Goal: Task Accomplishment & Management: Manage account settings

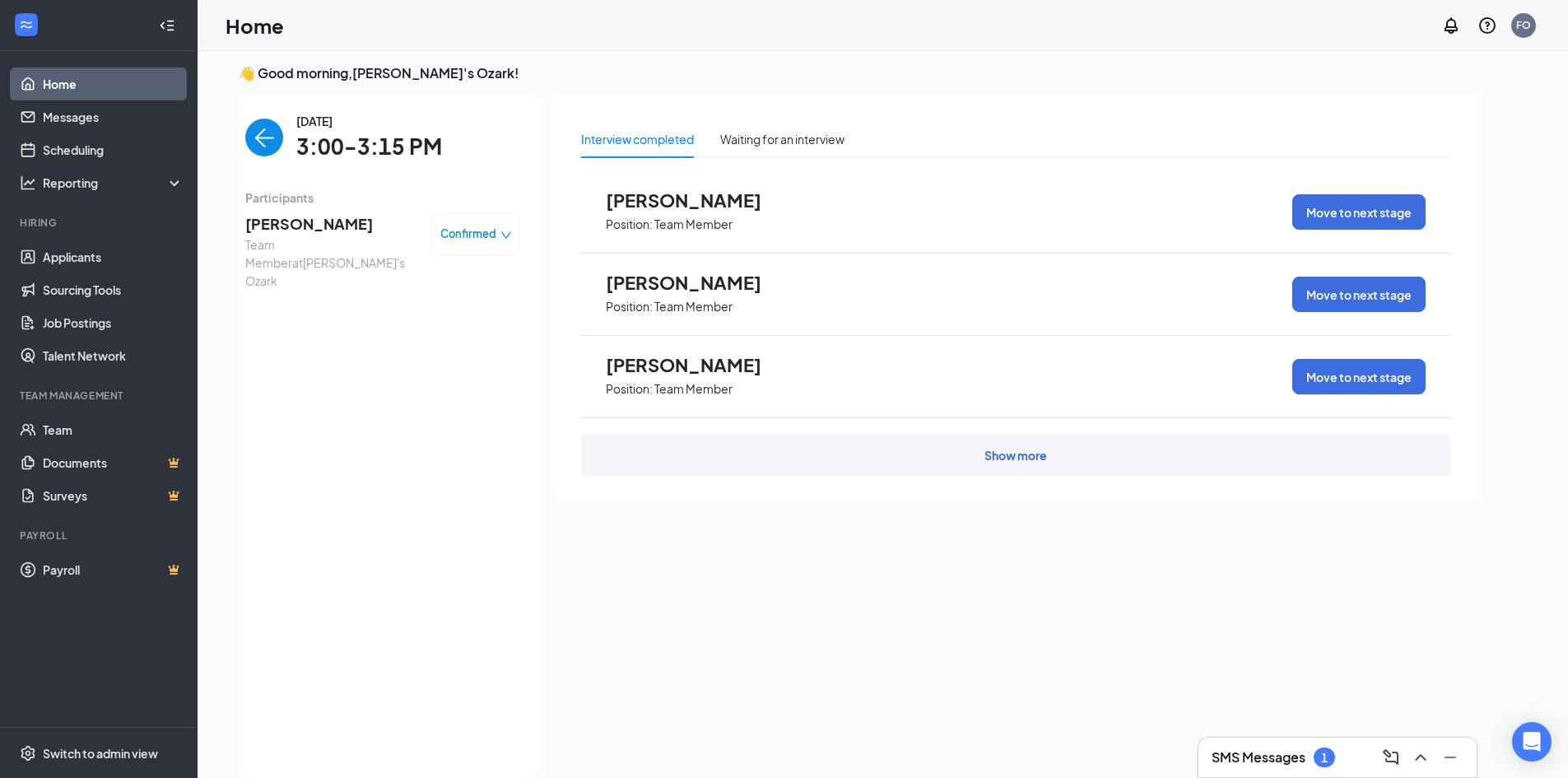
click at [267, 149] on img "back-button" at bounding box center [264, 137] width 37 height 37
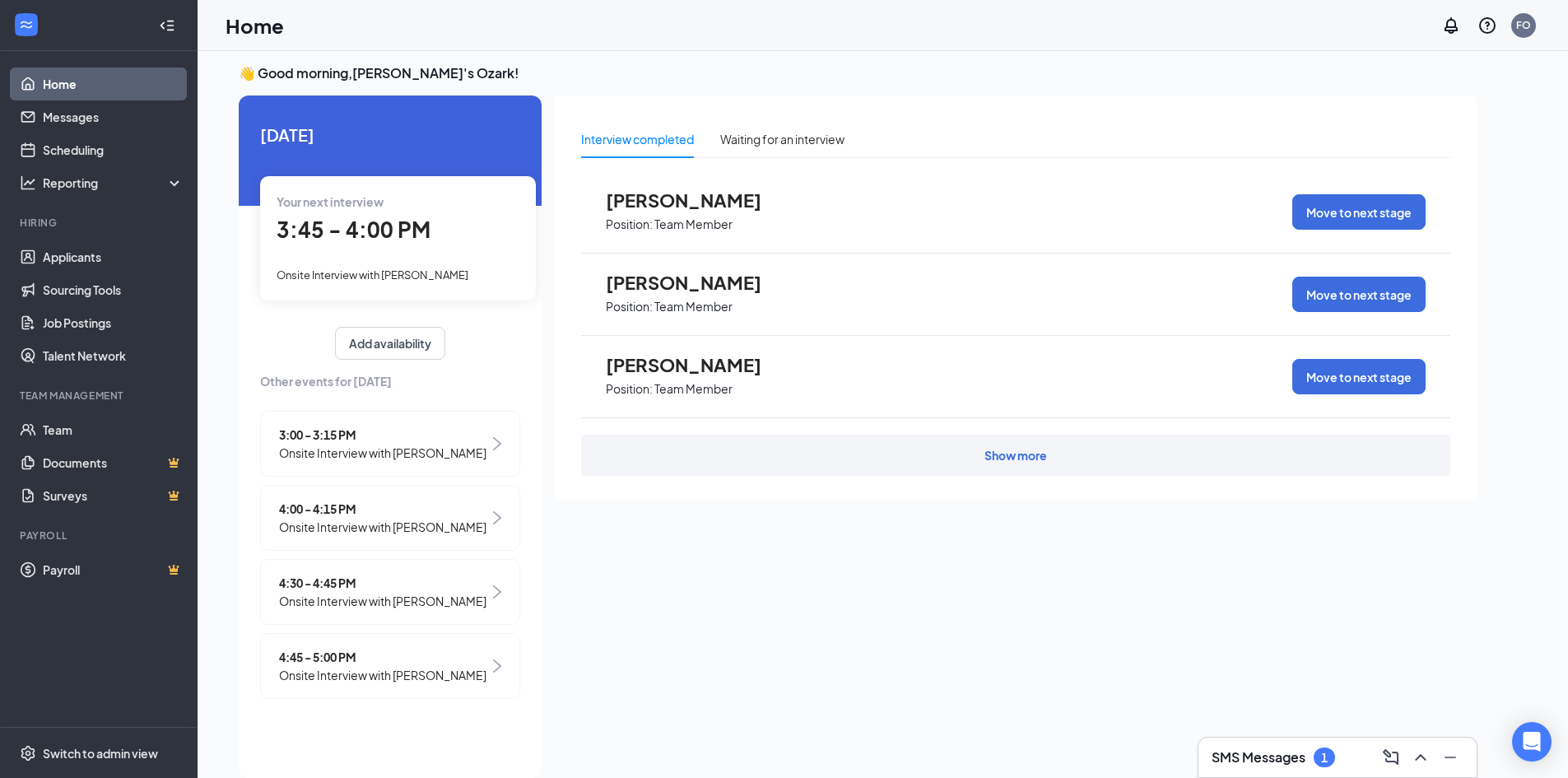
click at [388, 432] on span "3:00 - 3:15 PM" at bounding box center [382, 435] width 207 height 18
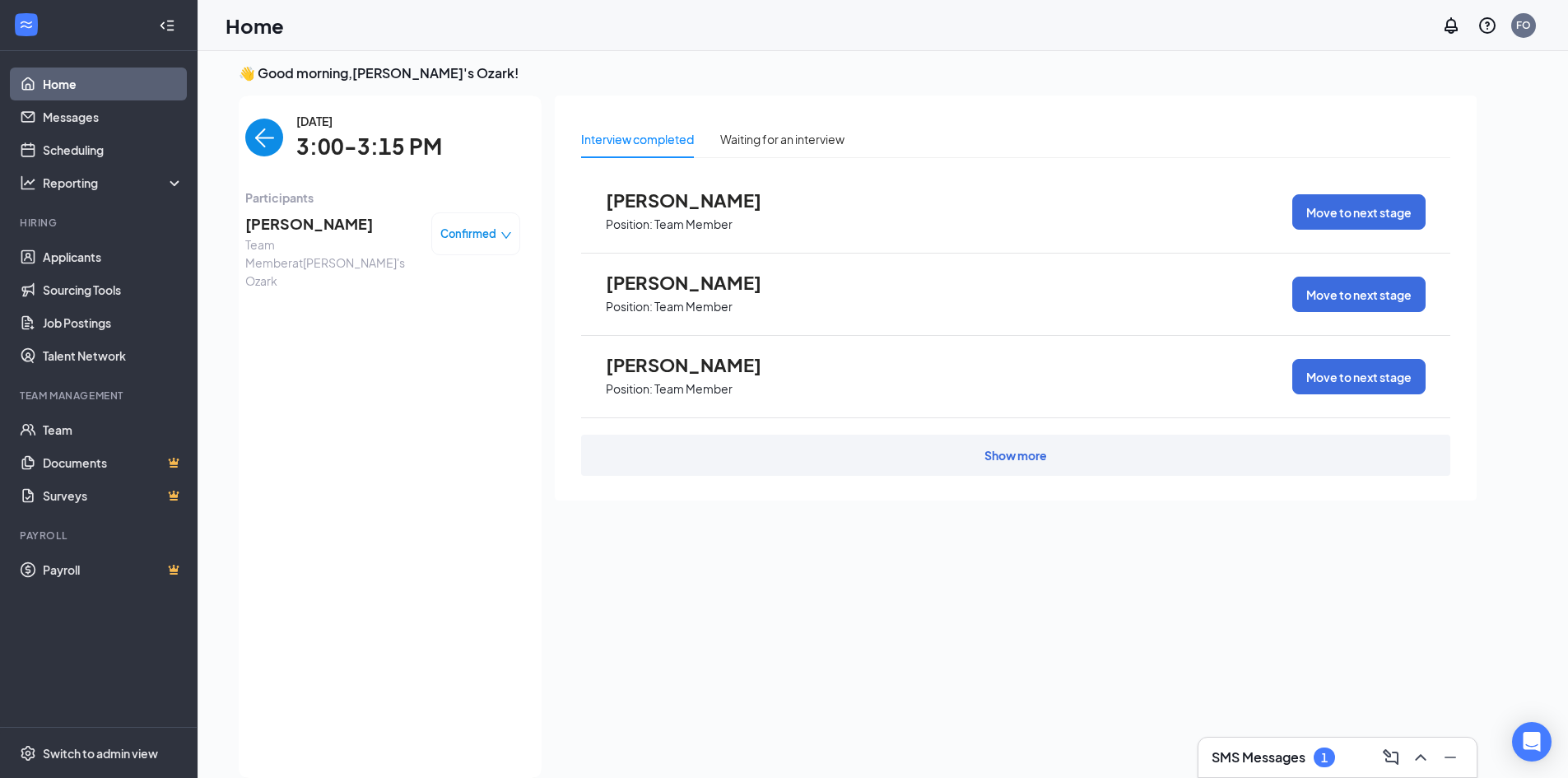
click at [472, 226] on span "Confirmed" at bounding box center [468, 234] width 56 height 16
click at [455, 337] on span "Mark as no-show" at bounding box center [431, 337] width 91 height 18
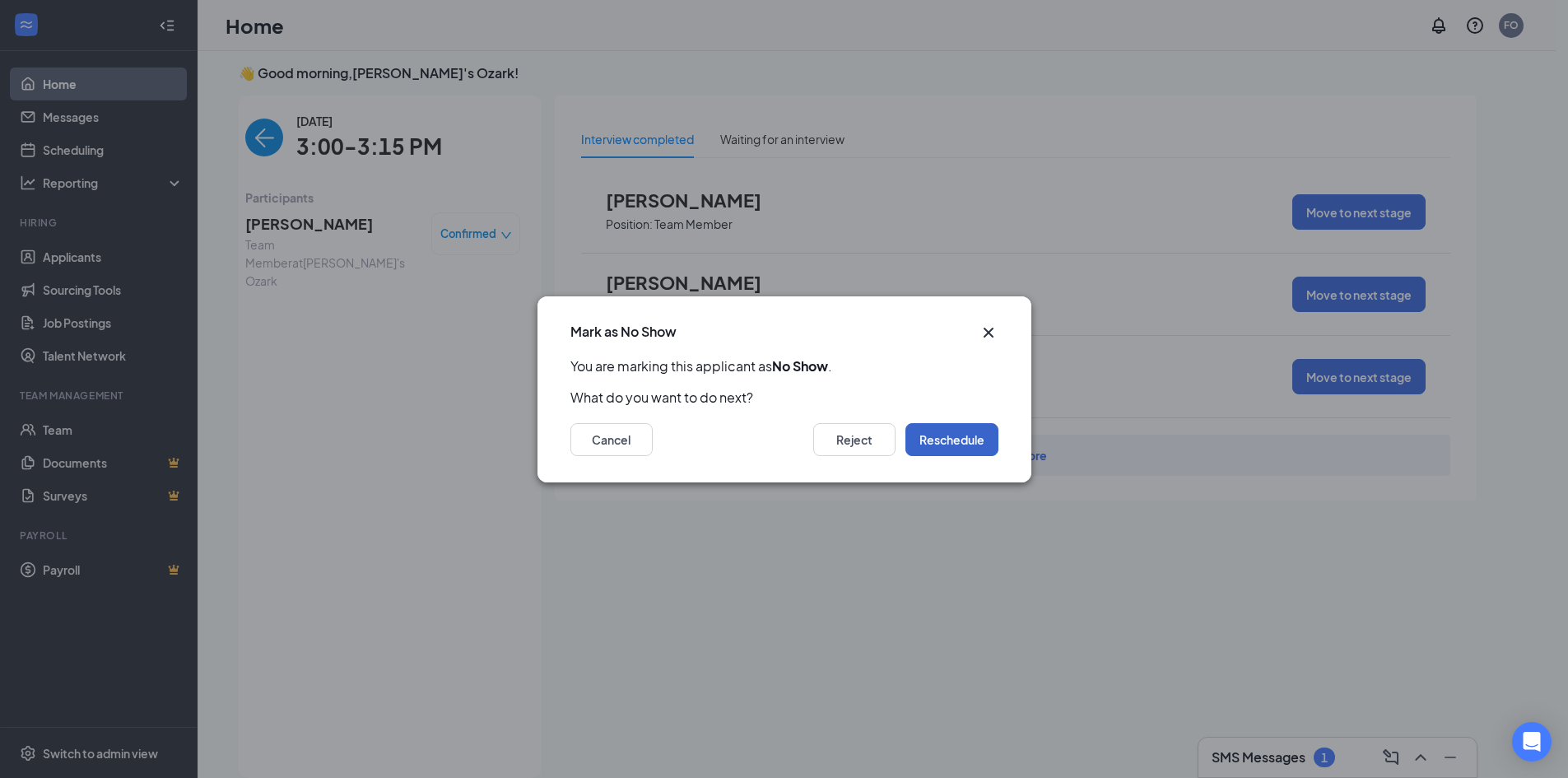
click at [919, 434] on button "Reschedule" at bounding box center [952, 440] width 93 height 33
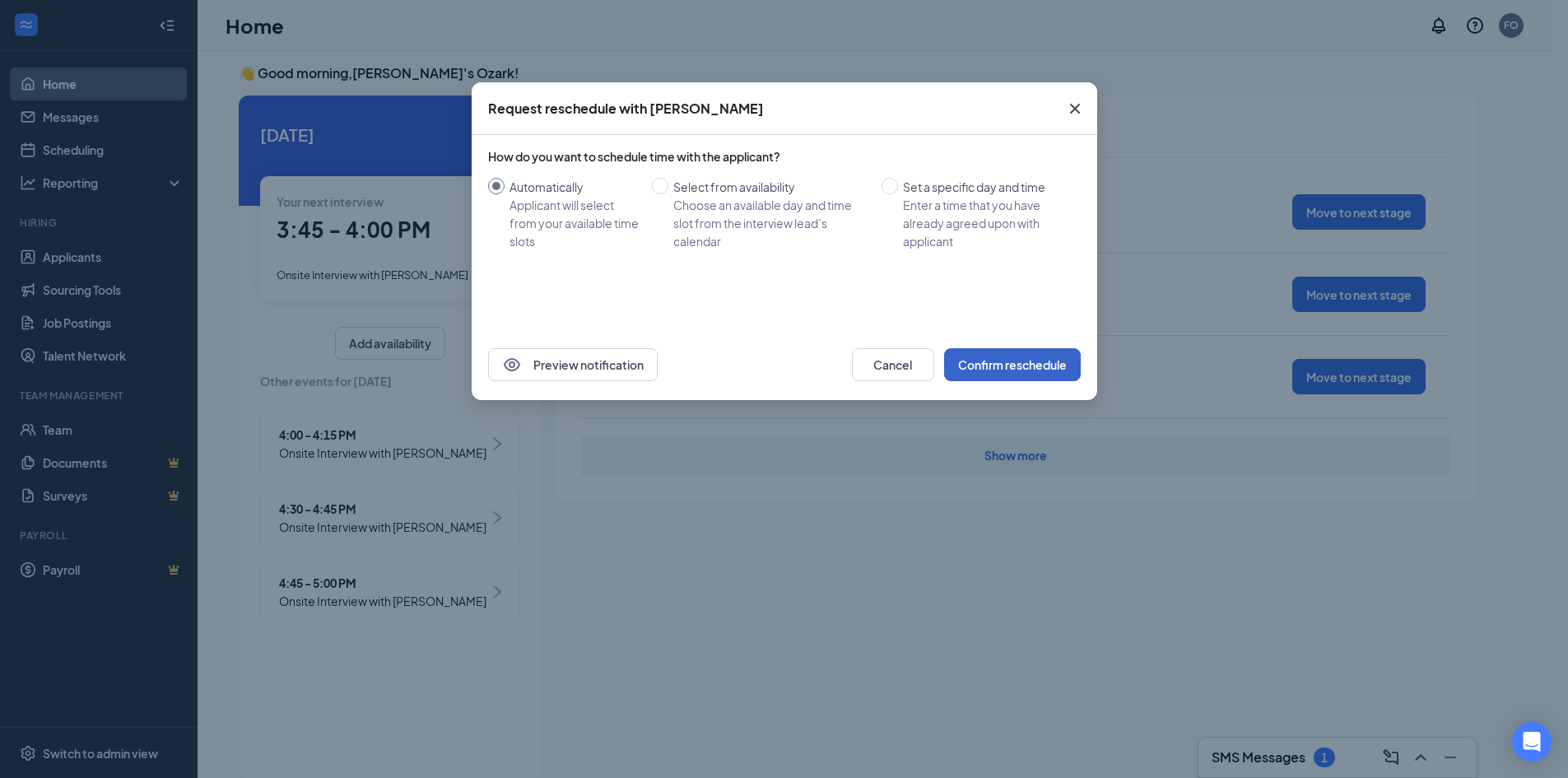
click at [1035, 365] on button "Confirm reschedule" at bounding box center [1012, 365] width 137 height 33
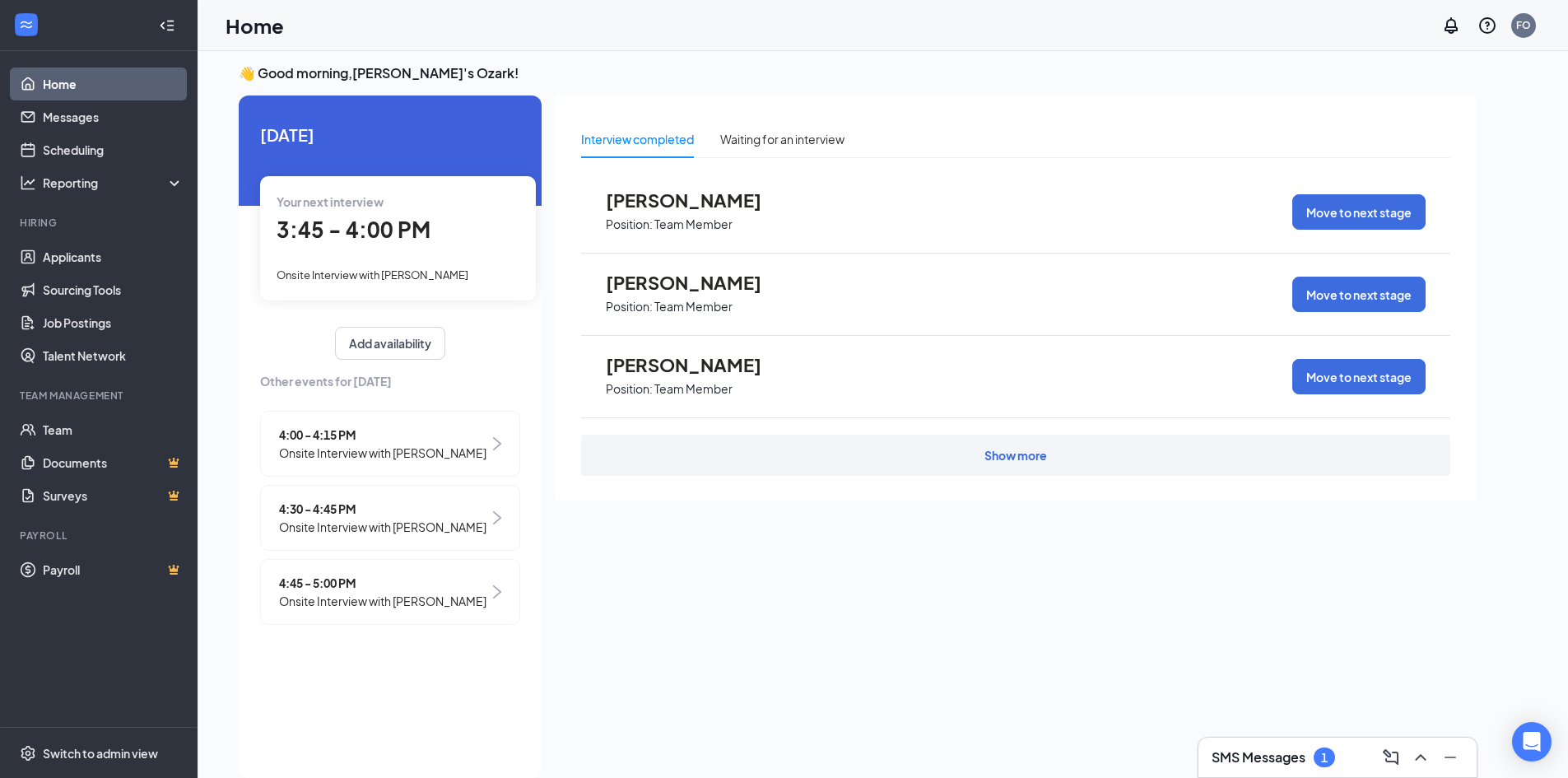
click at [1262, 761] on h3 "SMS Messages" at bounding box center [1258, 758] width 94 height 18
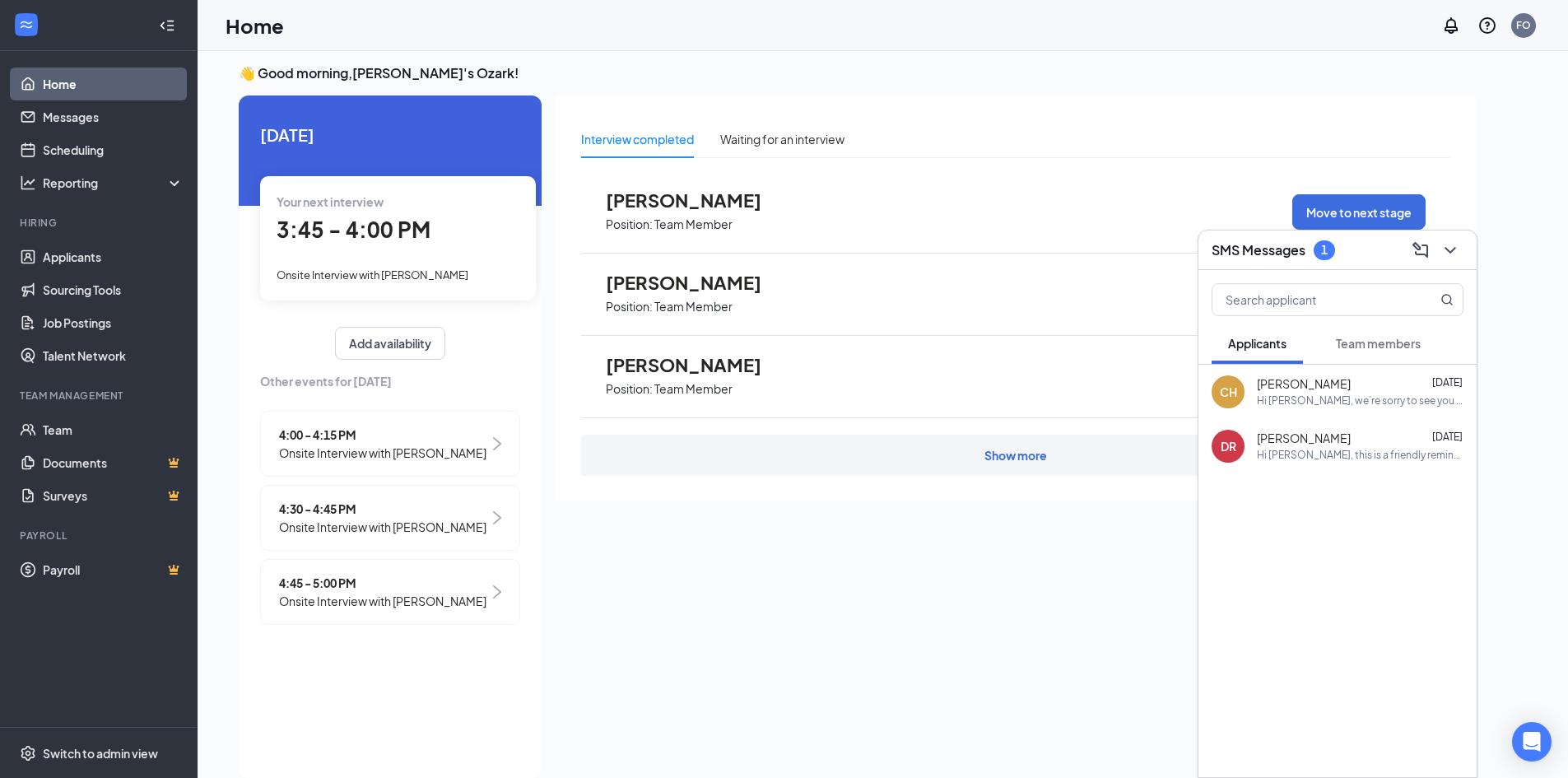
click at [1337, 378] on div "[PERSON_NAME] [DATE]" at bounding box center [1361, 385] width 207 height 16
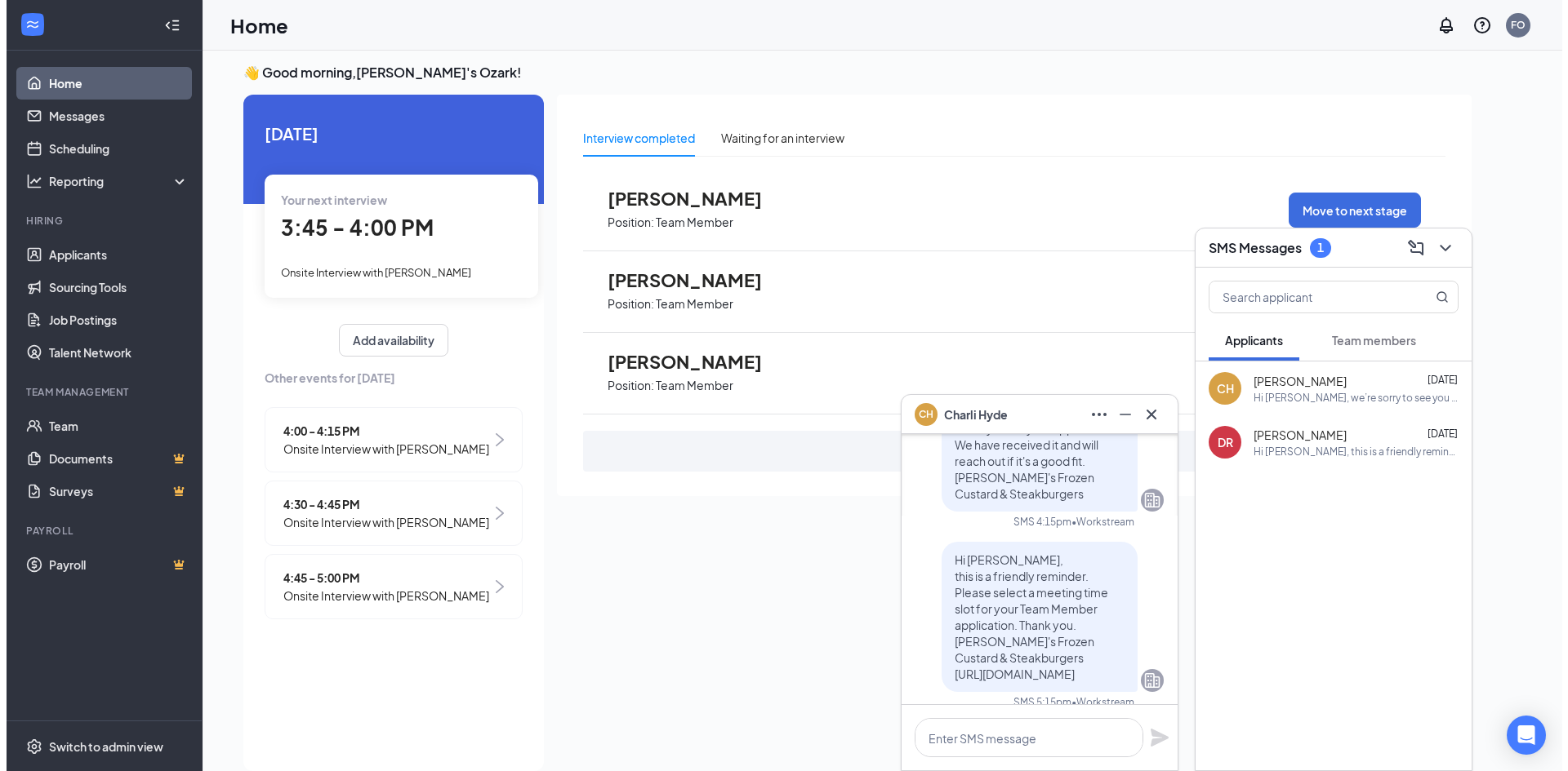
scroll to position [-653, 0]
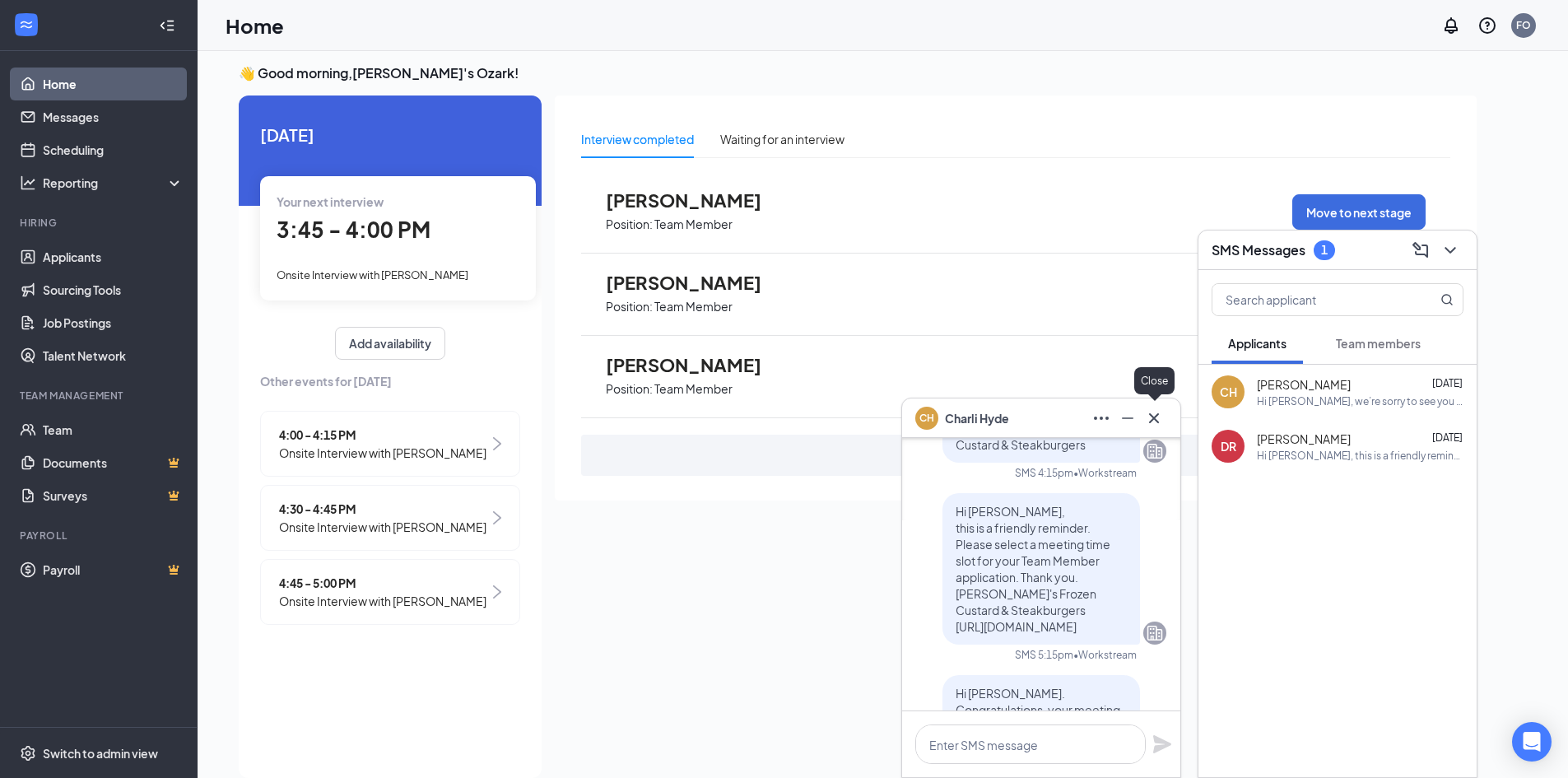
click at [1147, 420] on icon "Cross" at bounding box center [1154, 419] width 20 height 20
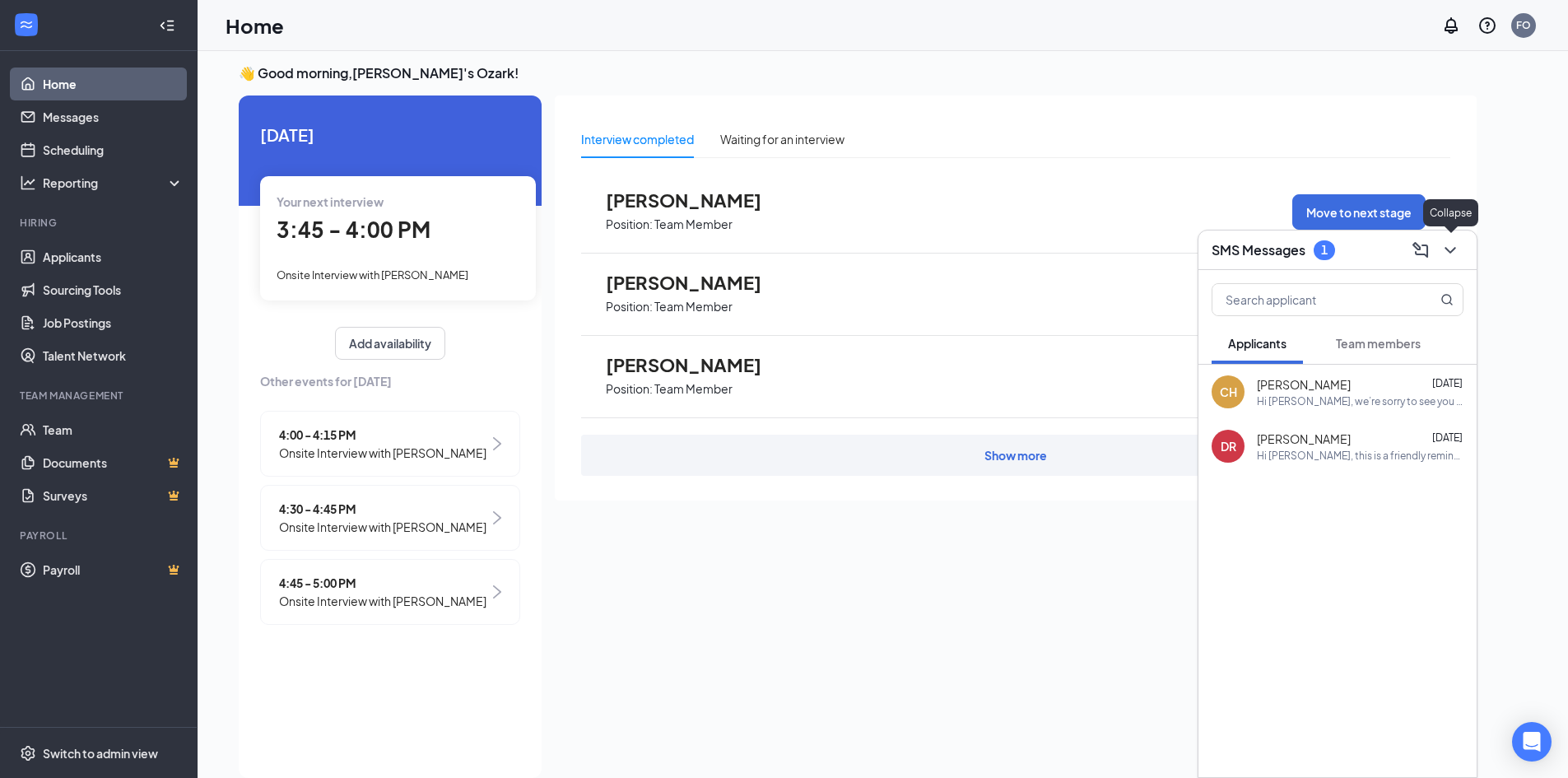
click at [1457, 252] on icon "ChevronDown" at bounding box center [1451, 250] width 20 height 20
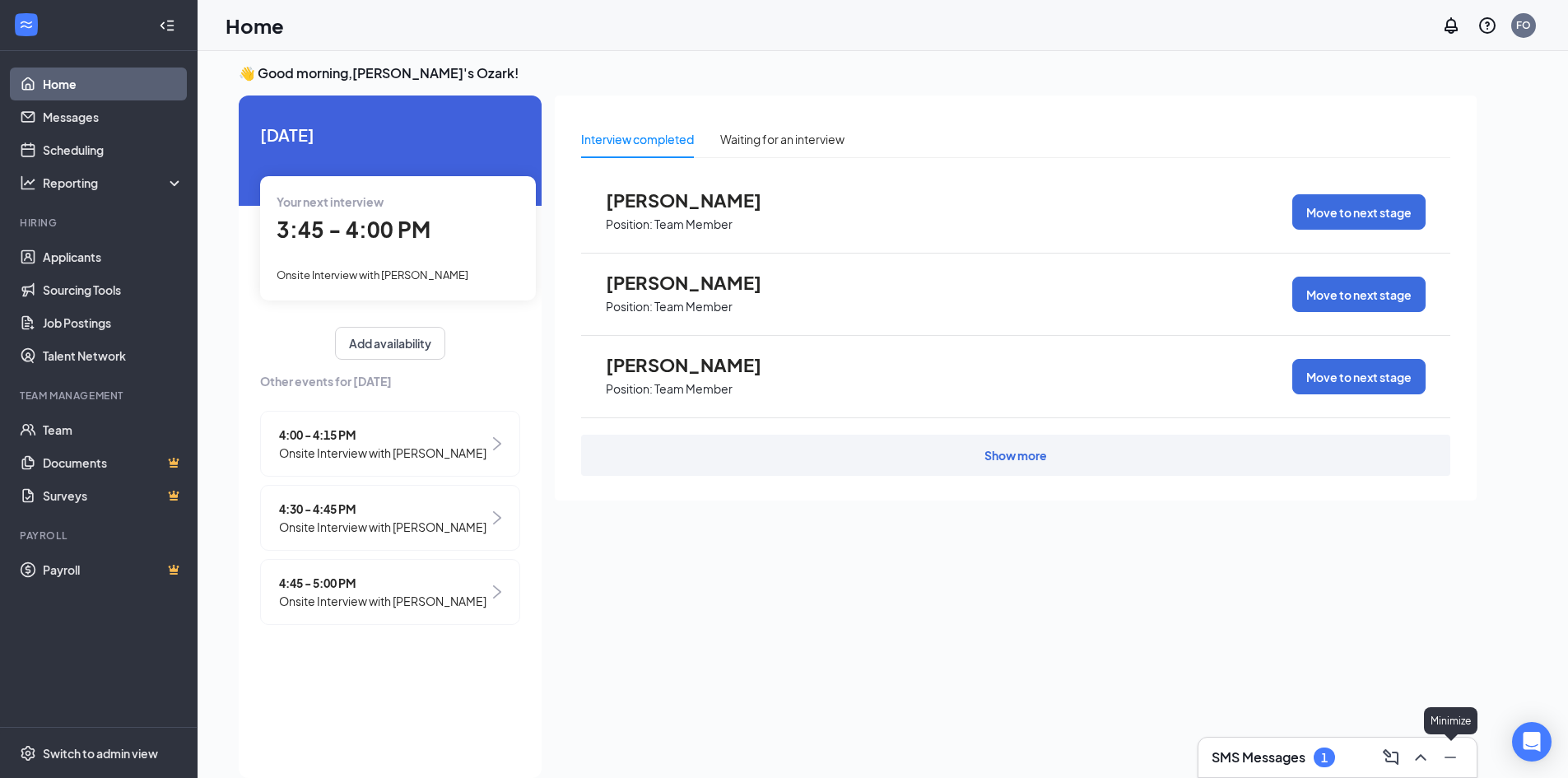
click at [1454, 751] on icon "Minimize" at bounding box center [1451, 758] width 20 height 20
click at [378, 215] on div "3:45 - 4:00 PM" at bounding box center [398, 229] width 243 height 34
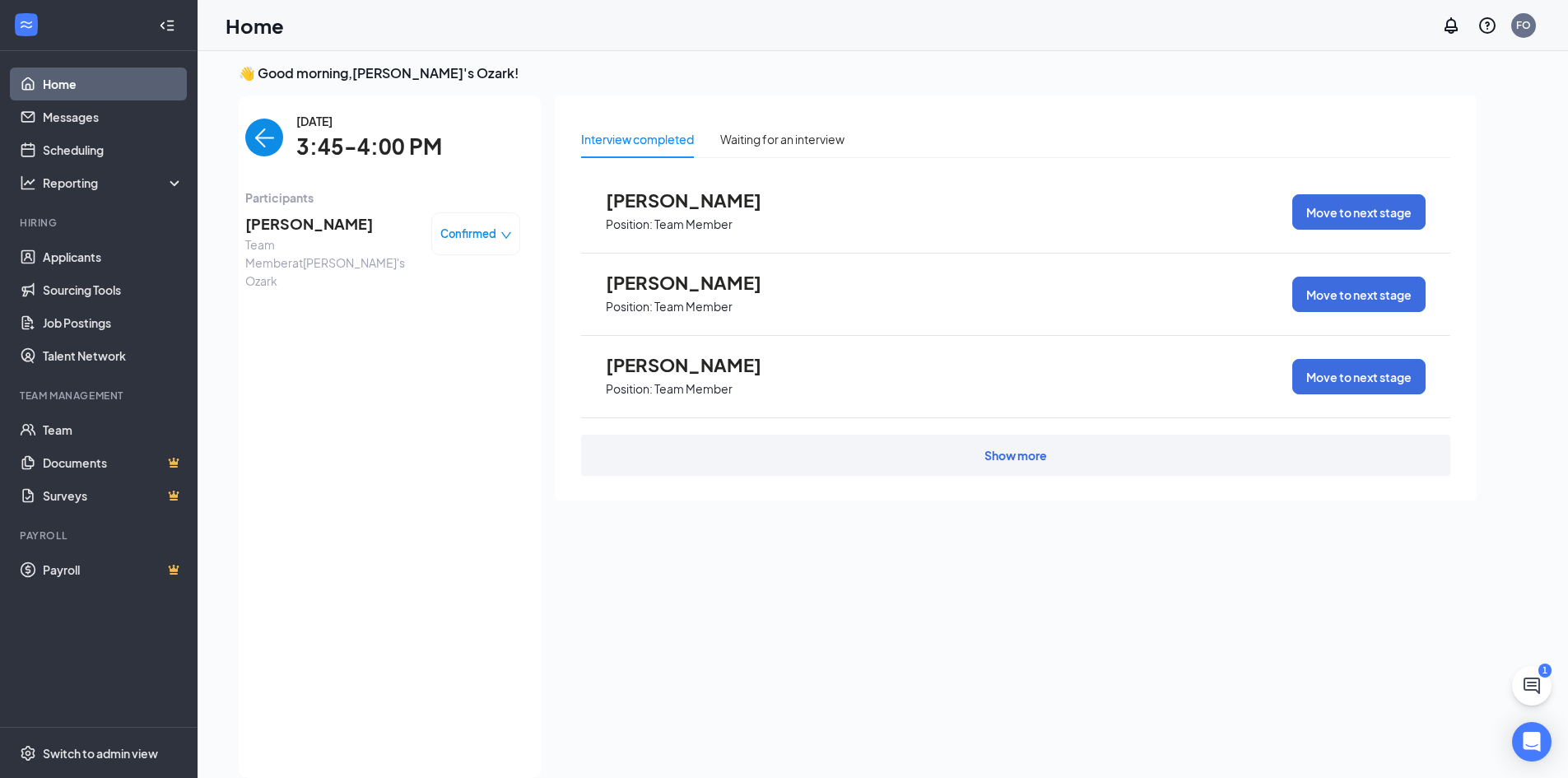
click at [515, 225] on div "Confirmed" at bounding box center [475, 233] width 89 height 43
click at [269, 218] on span "[PERSON_NAME]" at bounding box center [332, 223] width 173 height 23
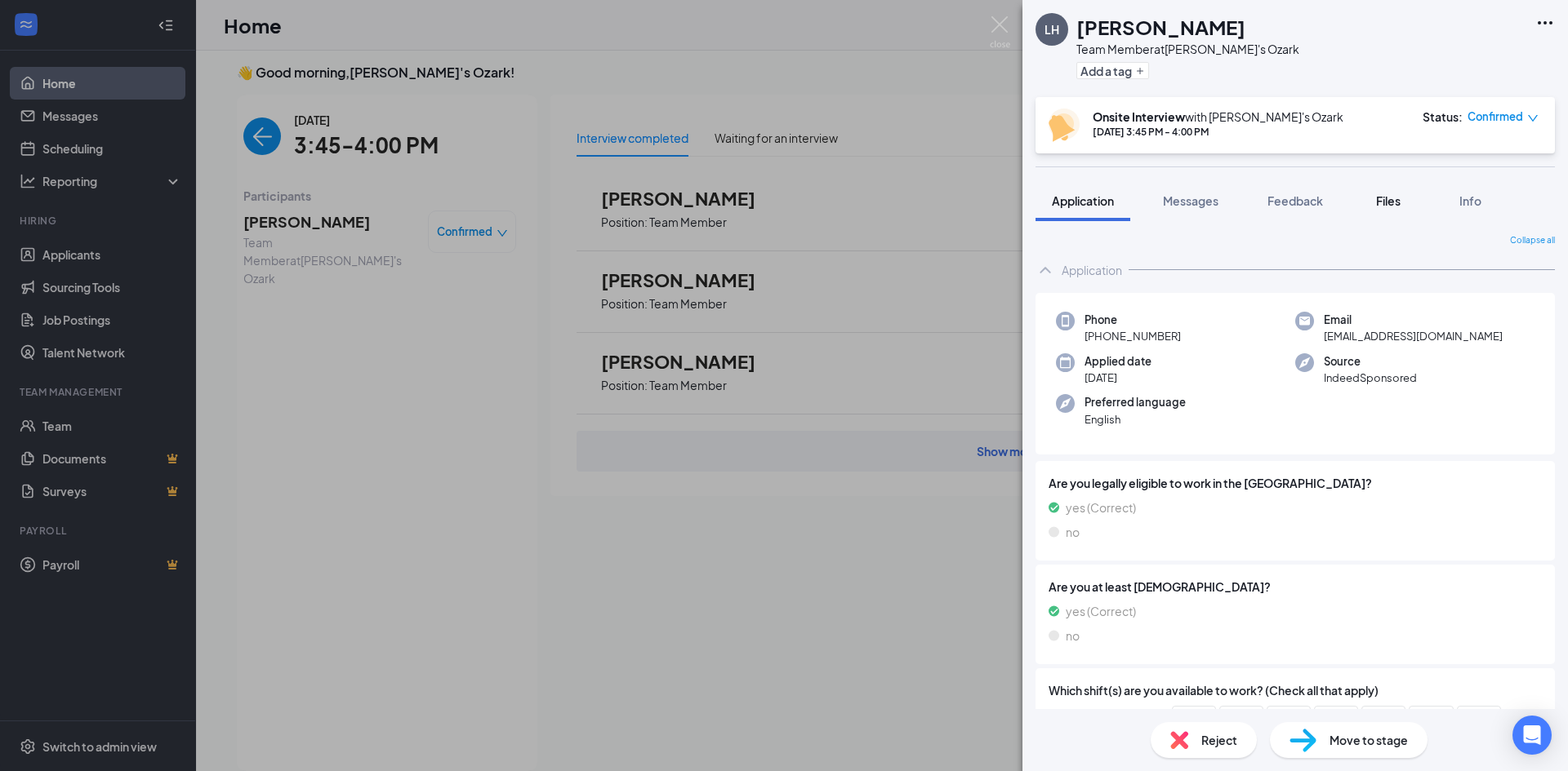
click at [1382, 195] on span "Files" at bounding box center [1388, 201] width 24 height 14
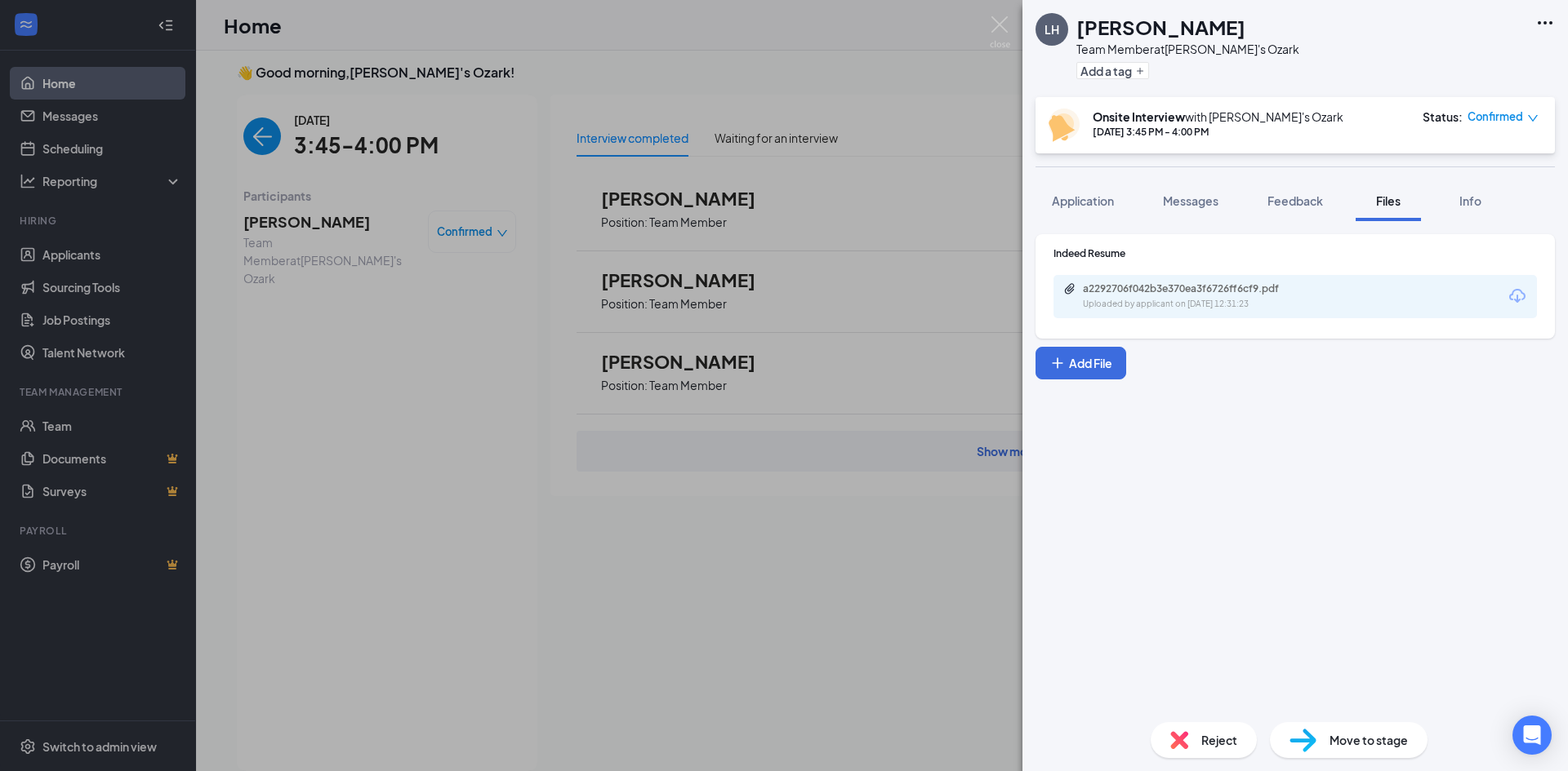
click at [1153, 295] on div "a2292706f042b3e370ea3f6726ff6cf9.pdf Uploaded by applicant on [DATE] 12:31:23" at bounding box center [1195, 297] width 265 height 29
click at [255, 179] on div "[PERSON_NAME] Team Member at [PERSON_NAME]'s Ozark Add a tag Onsite Interview w…" at bounding box center [784, 385] width 1568 height 771
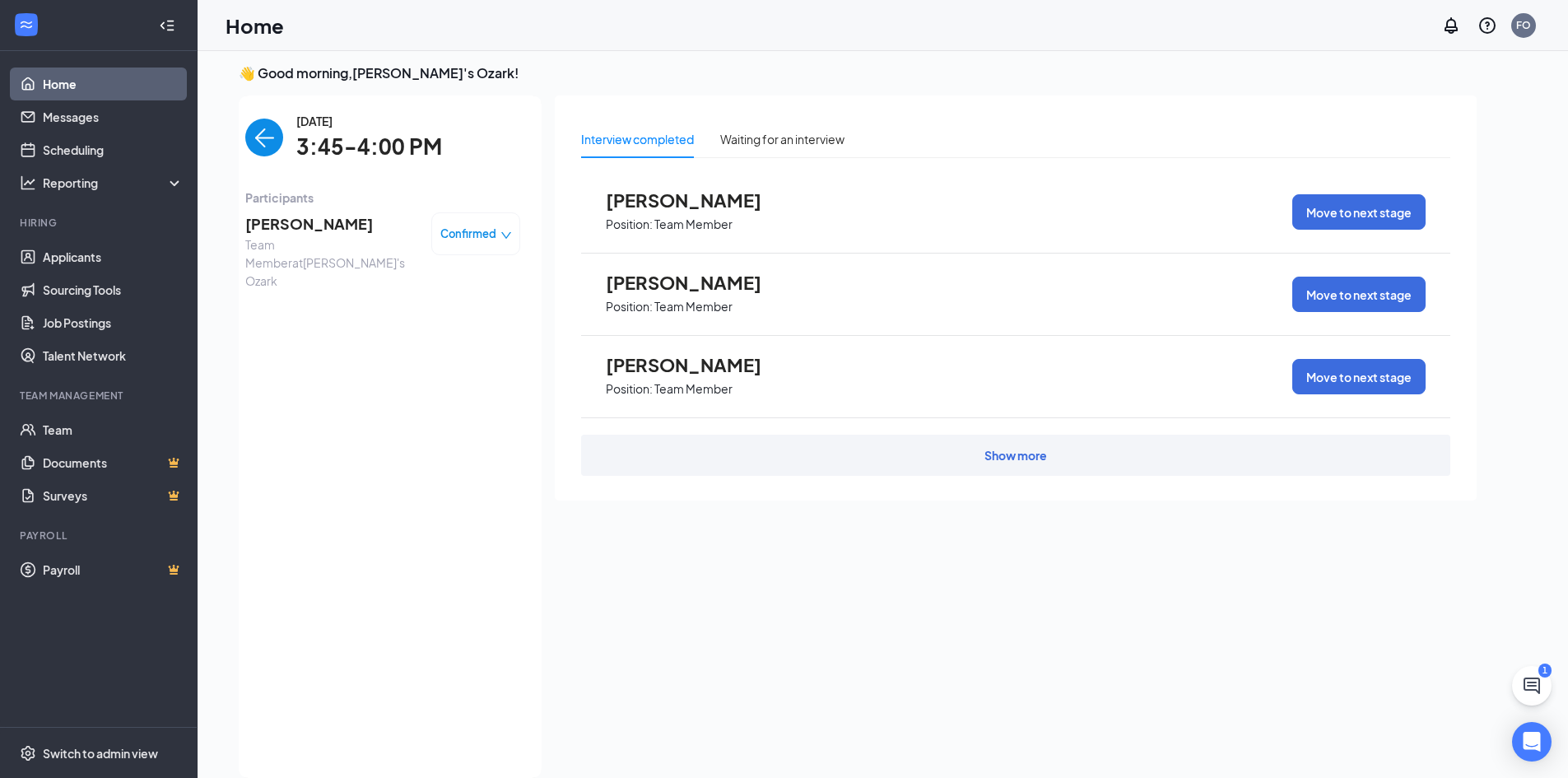
click at [260, 164] on div "[DATE] 3:45-4:00 PM Participants [PERSON_NAME] Team Member at Freddy's Ozark Co…" at bounding box center [383, 437] width 275 height 650
click at [260, 159] on div "[DATE] 3:45-4:00 PM" at bounding box center [383, 138] width 275 height 52
click at [263, 153] on img "back-button" at bounding box center [264, 137] width 37 height 37
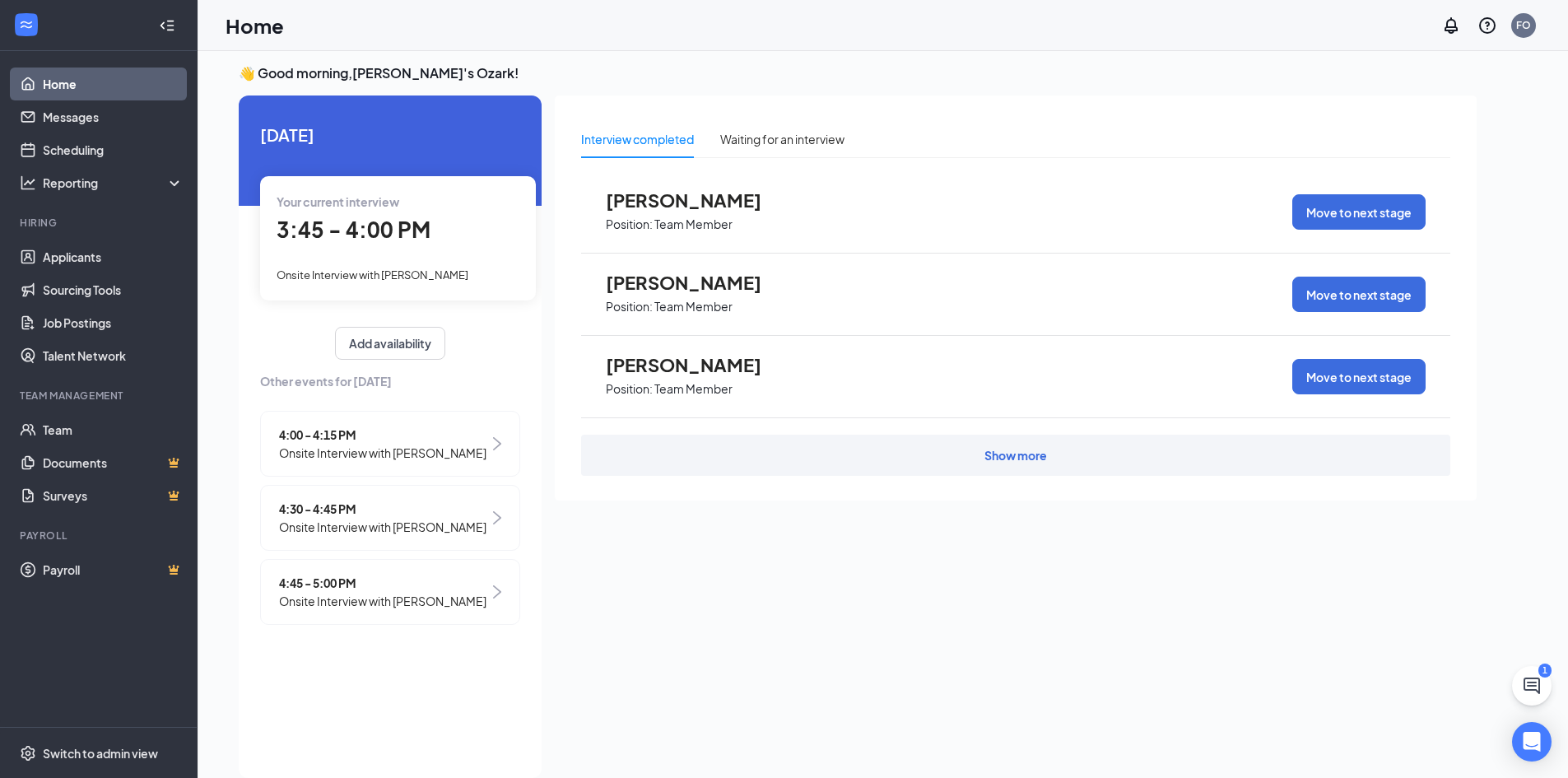
click at [366, 432] on span "4:00 - 4:15 PM" at bounding box center [382, 435] width 207 height 18
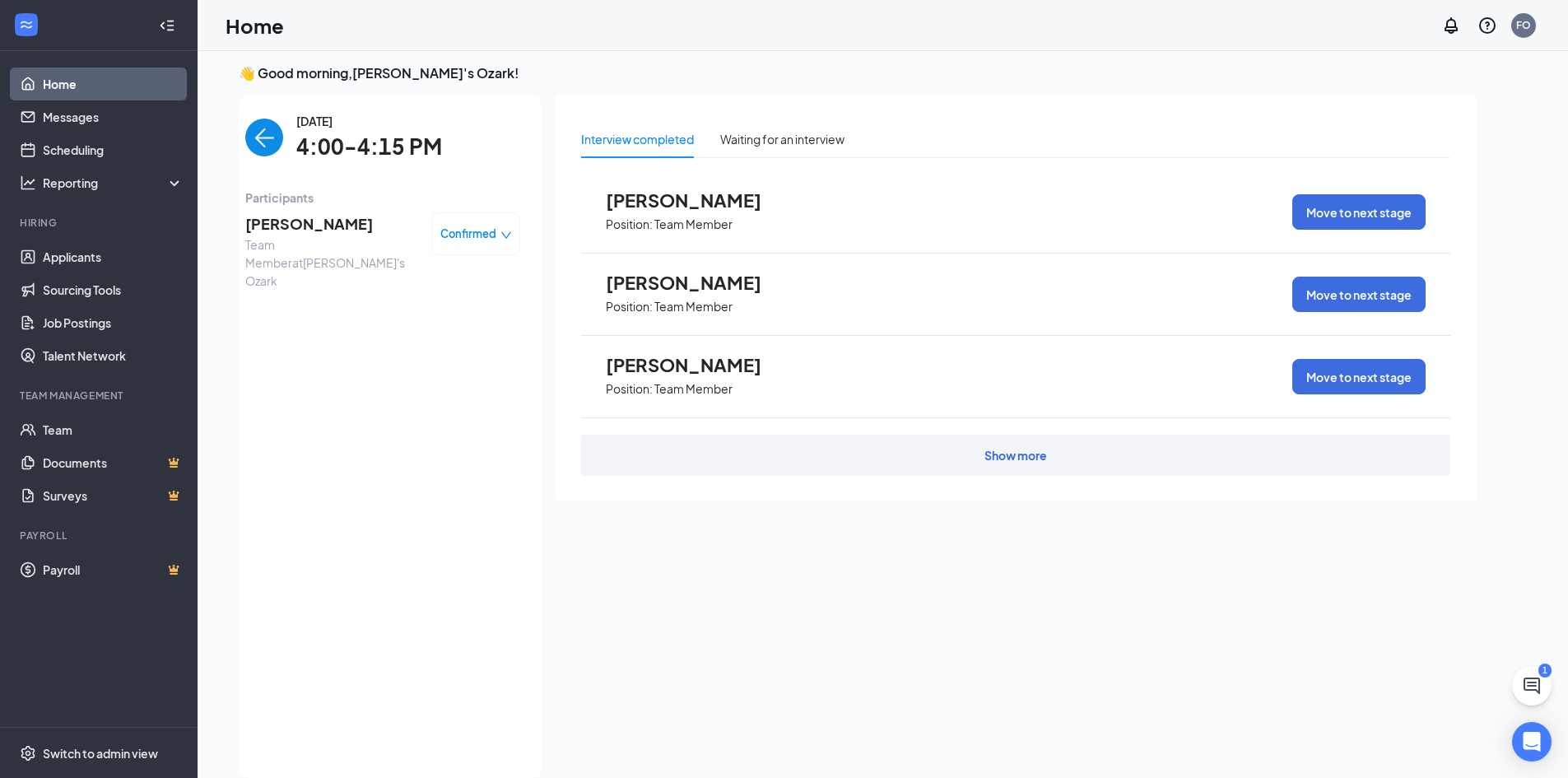
click at [337, 222] on span "[PERSON_NAME]" at bounding box center [332, 223] width 173 height 23
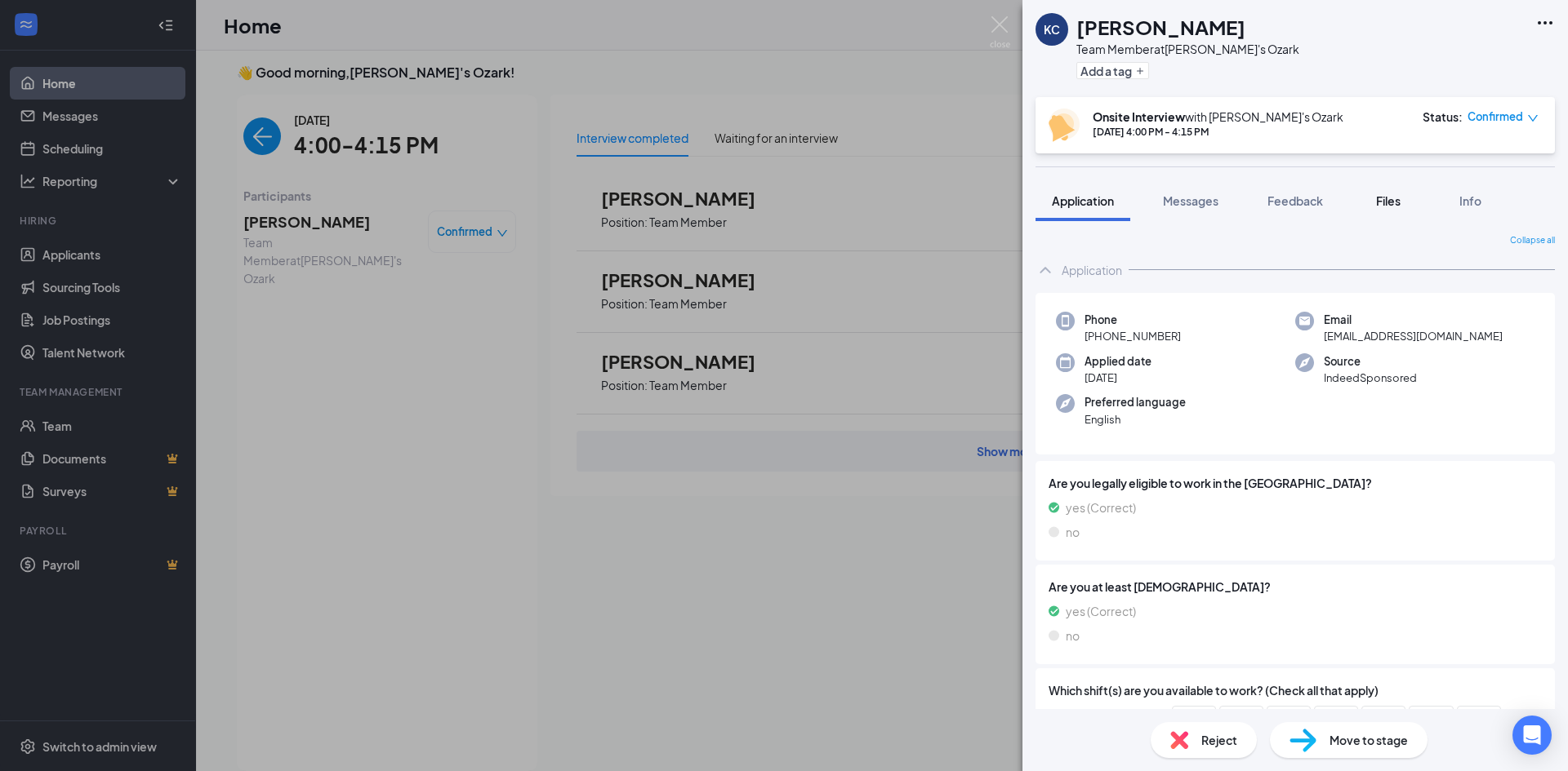
click at [1400, 213] on button "Files" at bounding box center [1389, 200] width 65 height 41
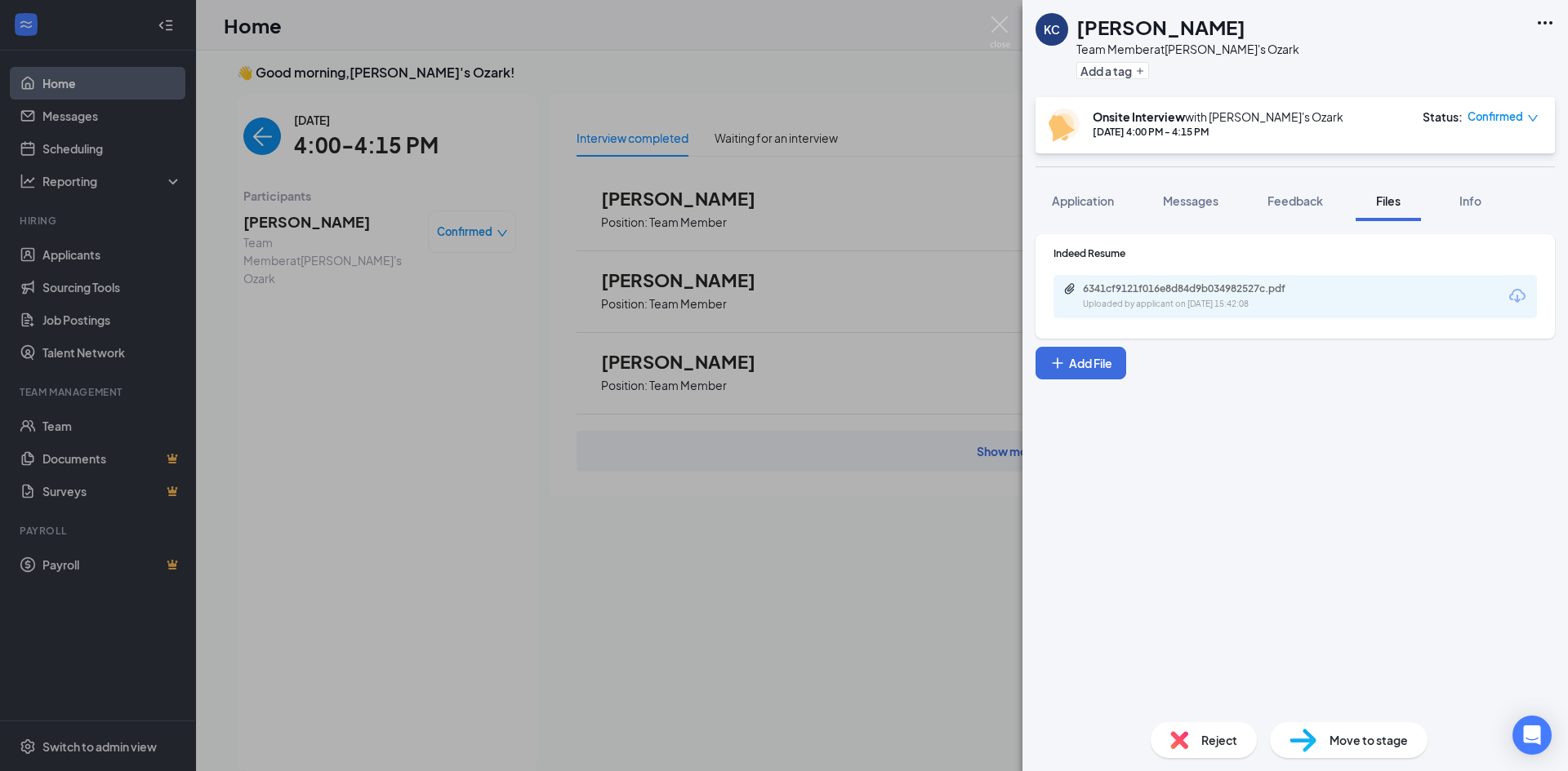
click at [1207, 293] on div "6341cf9121f016e8d84d9b034982527c.pdf" at bounding box center [1197, 289] width 228 height 13
click at [499, 144] on div "[PERSON_NAME] Team Member at [PERSON_NAME]'s Ozark Add a tag Onsite Interview w…" at bounding box center [784, 385] width 1568 height 771
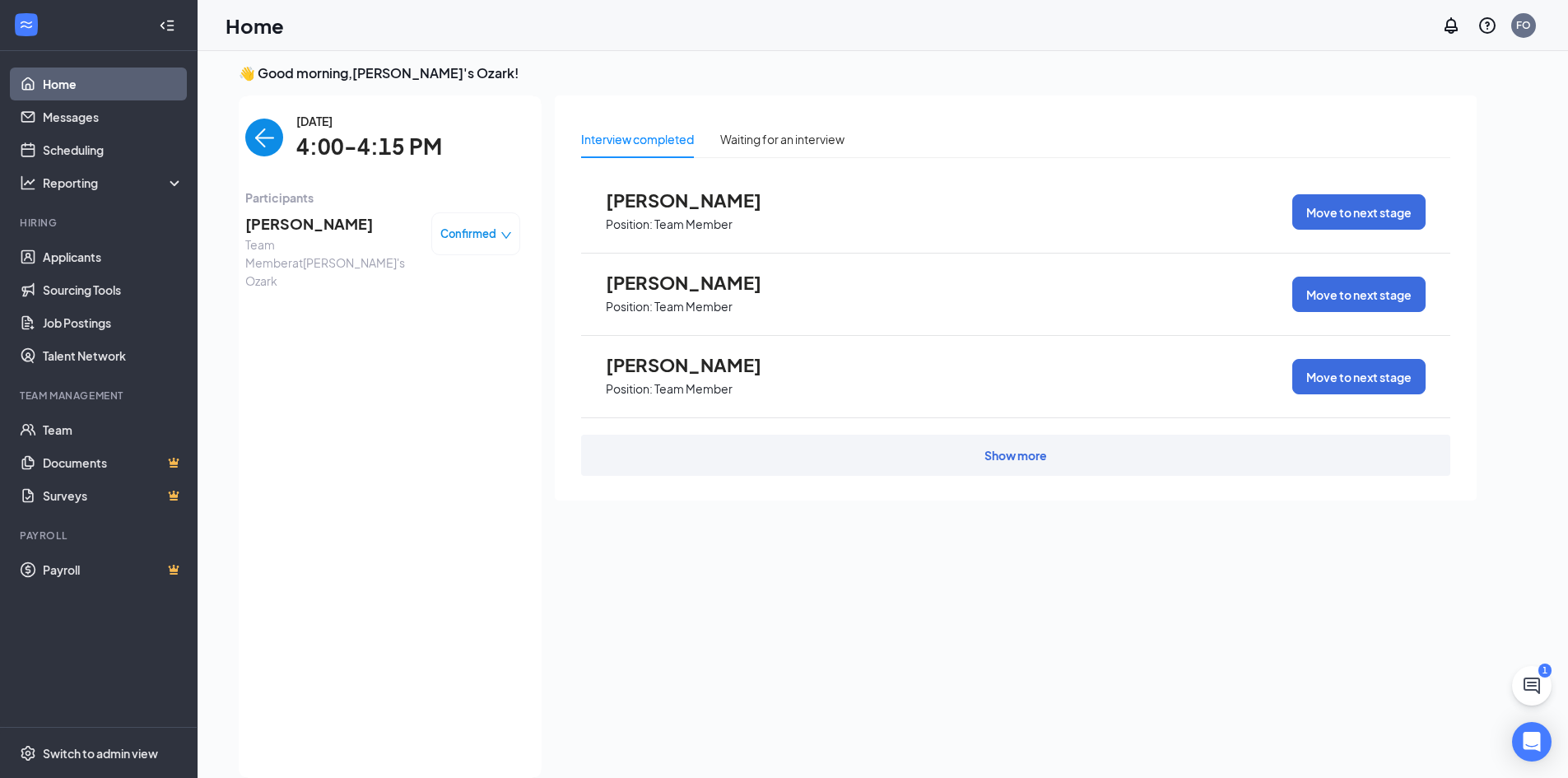
click at [271, 129] on img "back-button" at bounding box center [264, 137] width 37 height 37
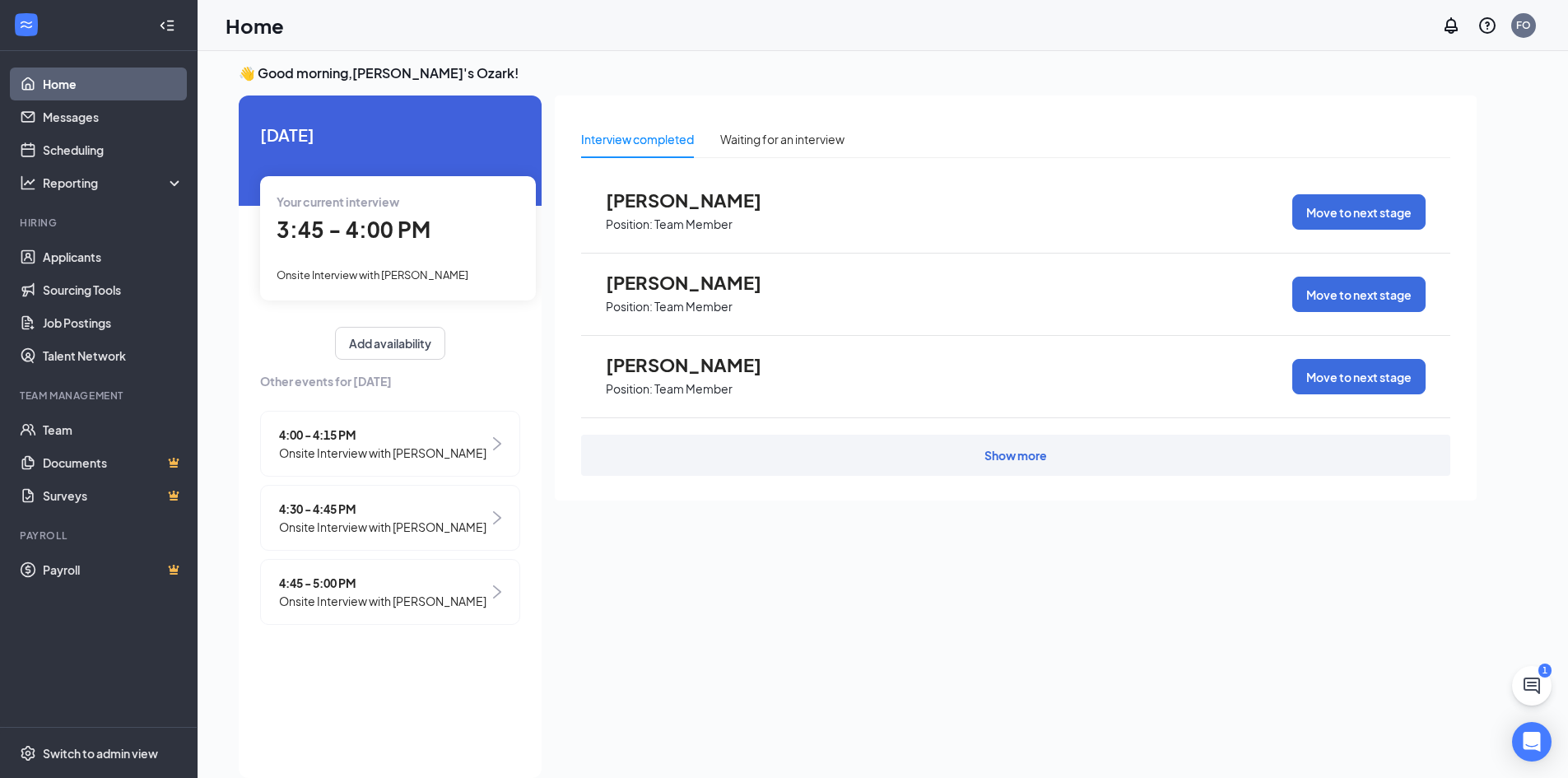
click at [631, 362] on span "[PERSON_NAME]" at bounding box center [696, 364] width 181 height 21
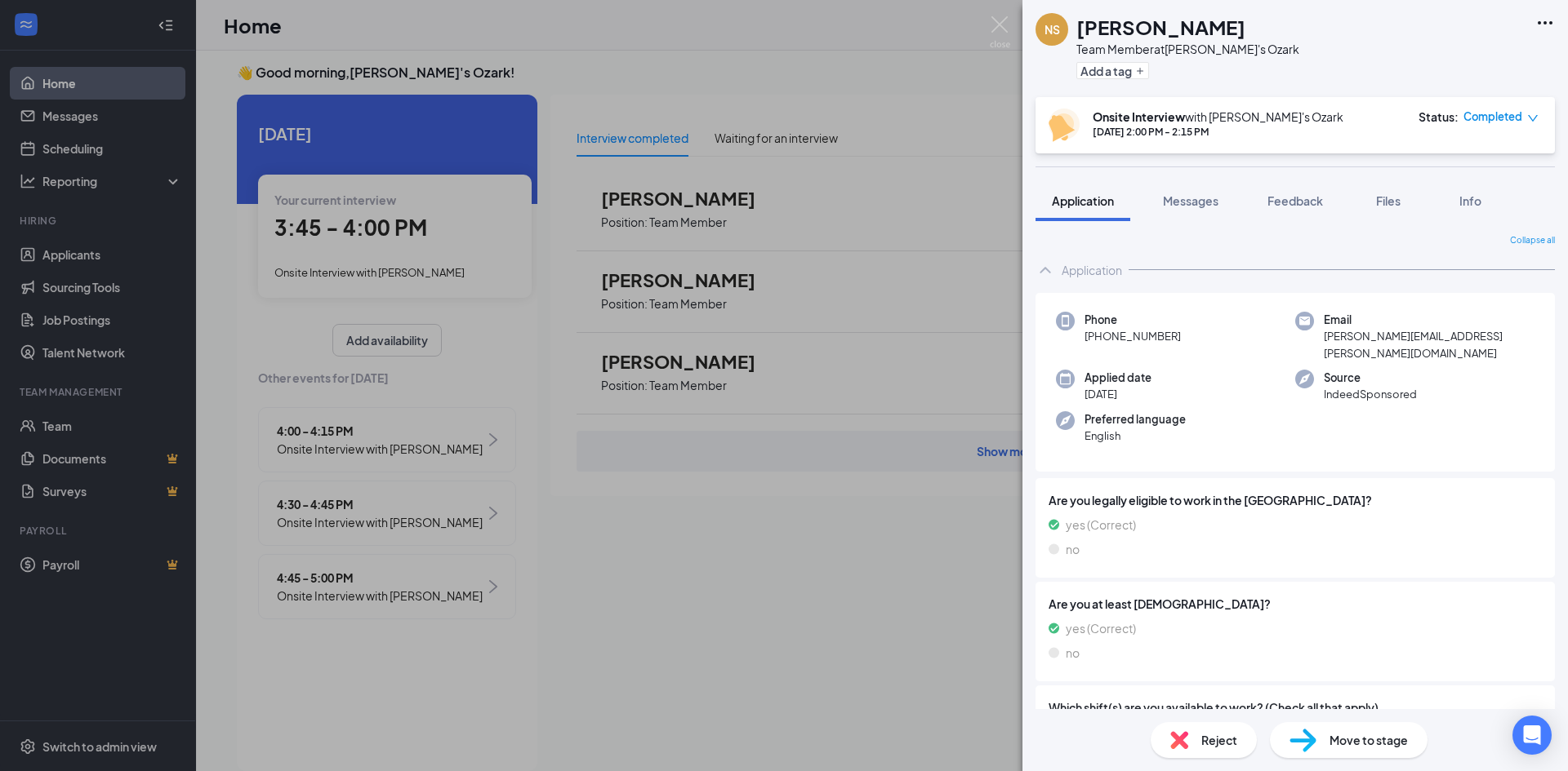
click at [1224, 730] on div "Reject" at bounding box center [1204, 740] width 106 height 36
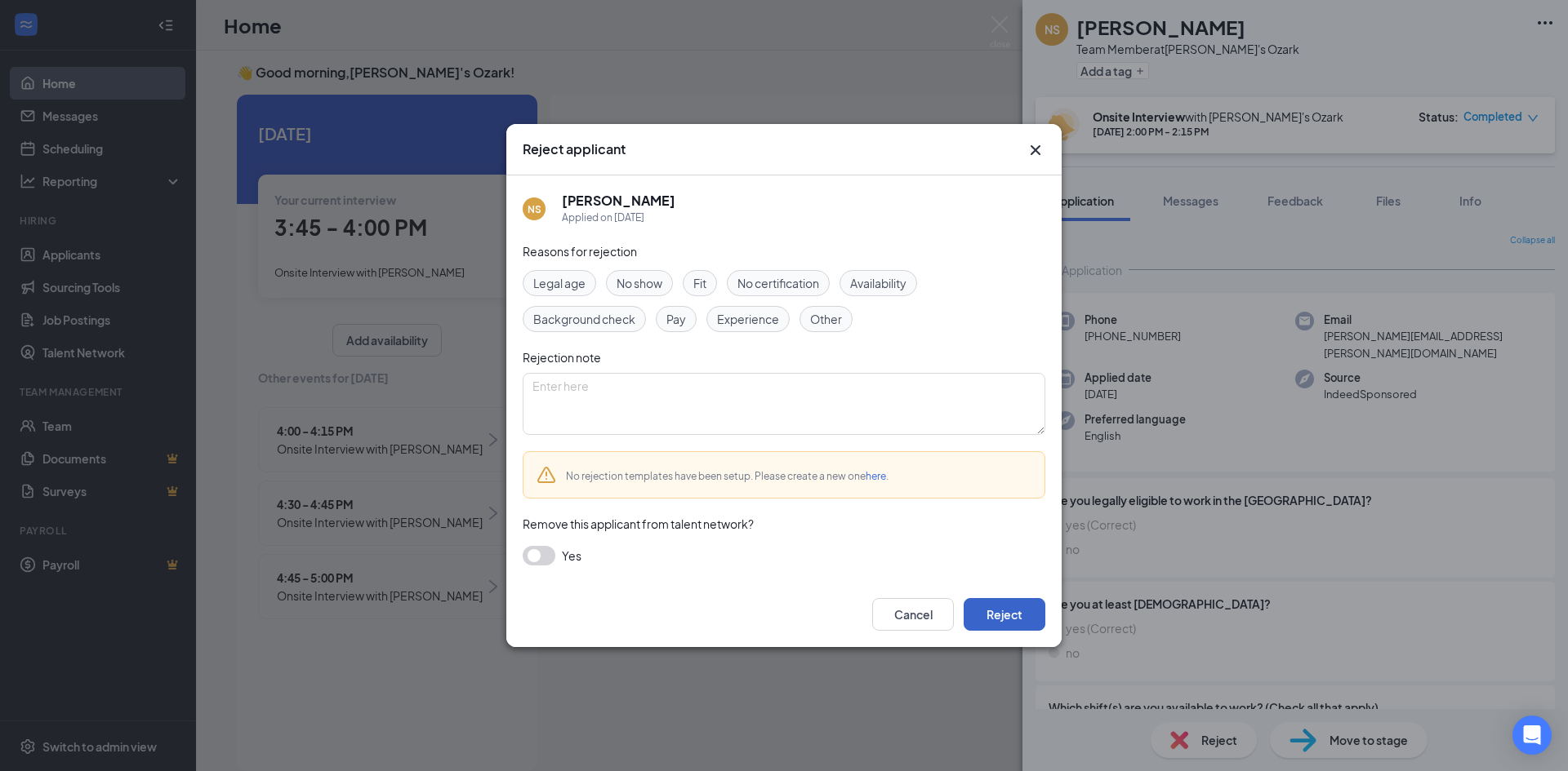
click at [1008, 614] on button "Reject" at bounding box center [1004, 614] width 82 height 33
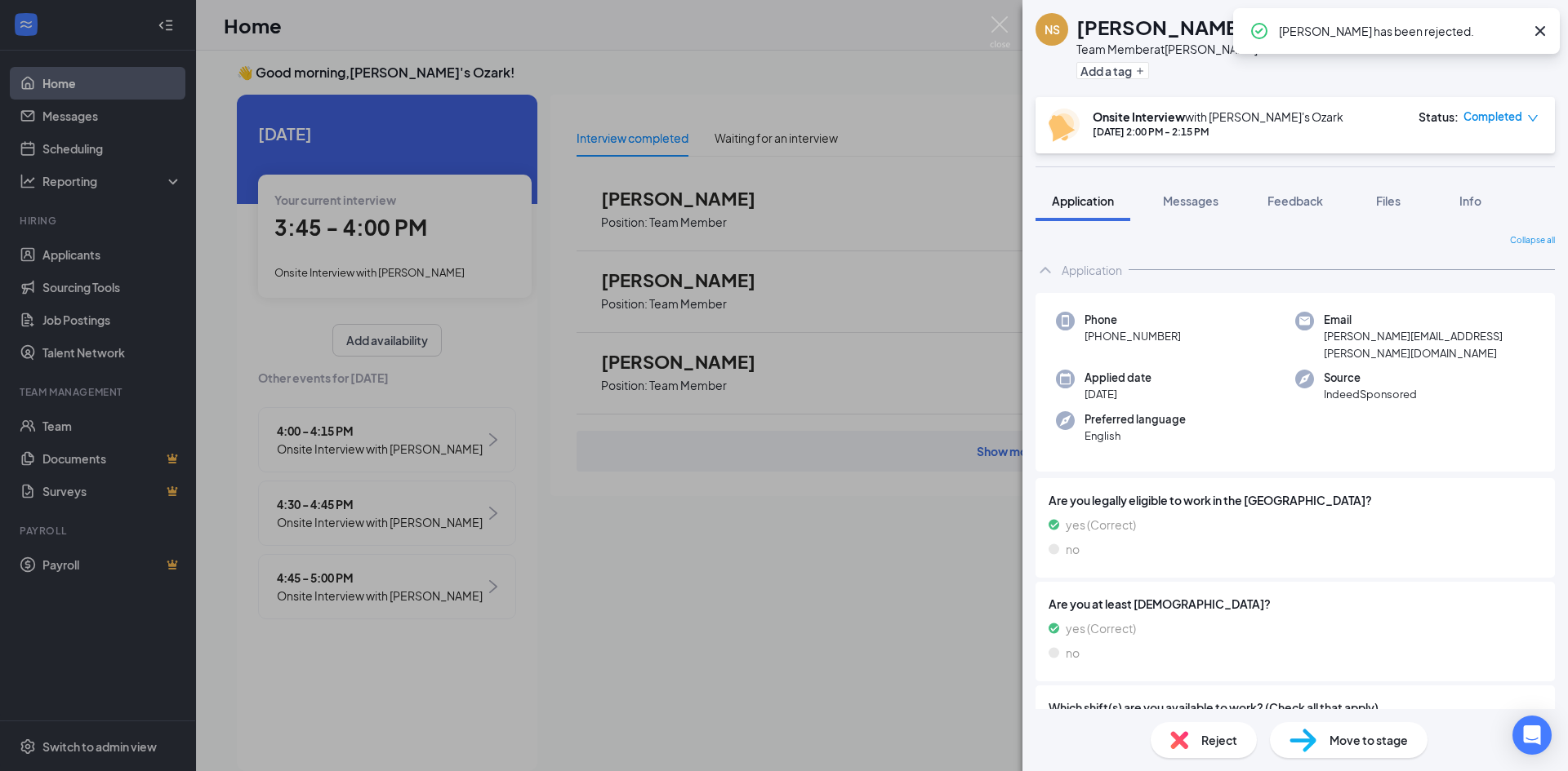
click at [901, 573] on div "NS [PERSON_NAME] Team Member at Freddy's Ozark Add a tag Onsite Interview with …" at bounding box center [784, 385] width 1568 height 771
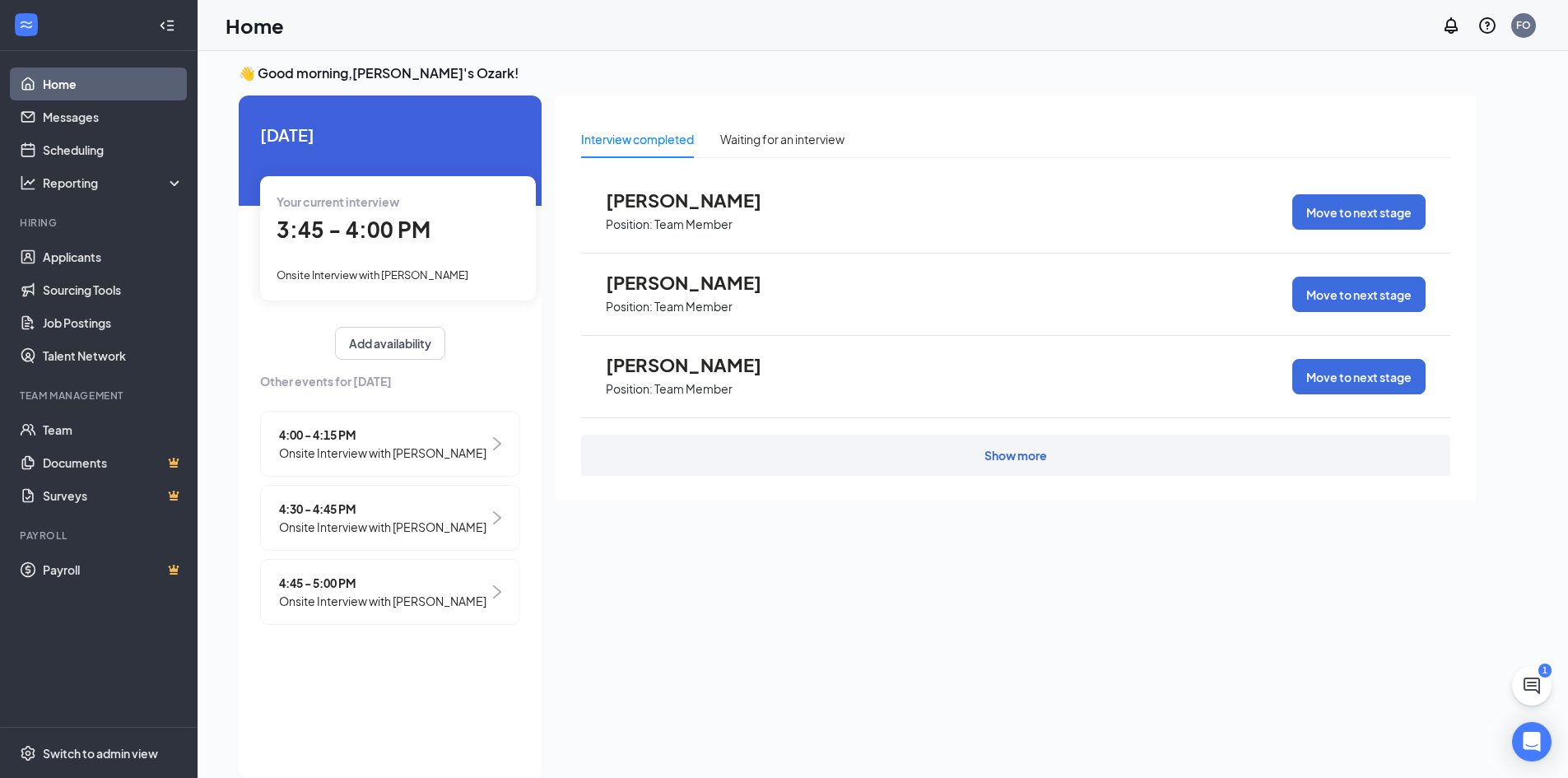
click at [501, 525] on img at bounding box center [497, 518] width 8 height 13
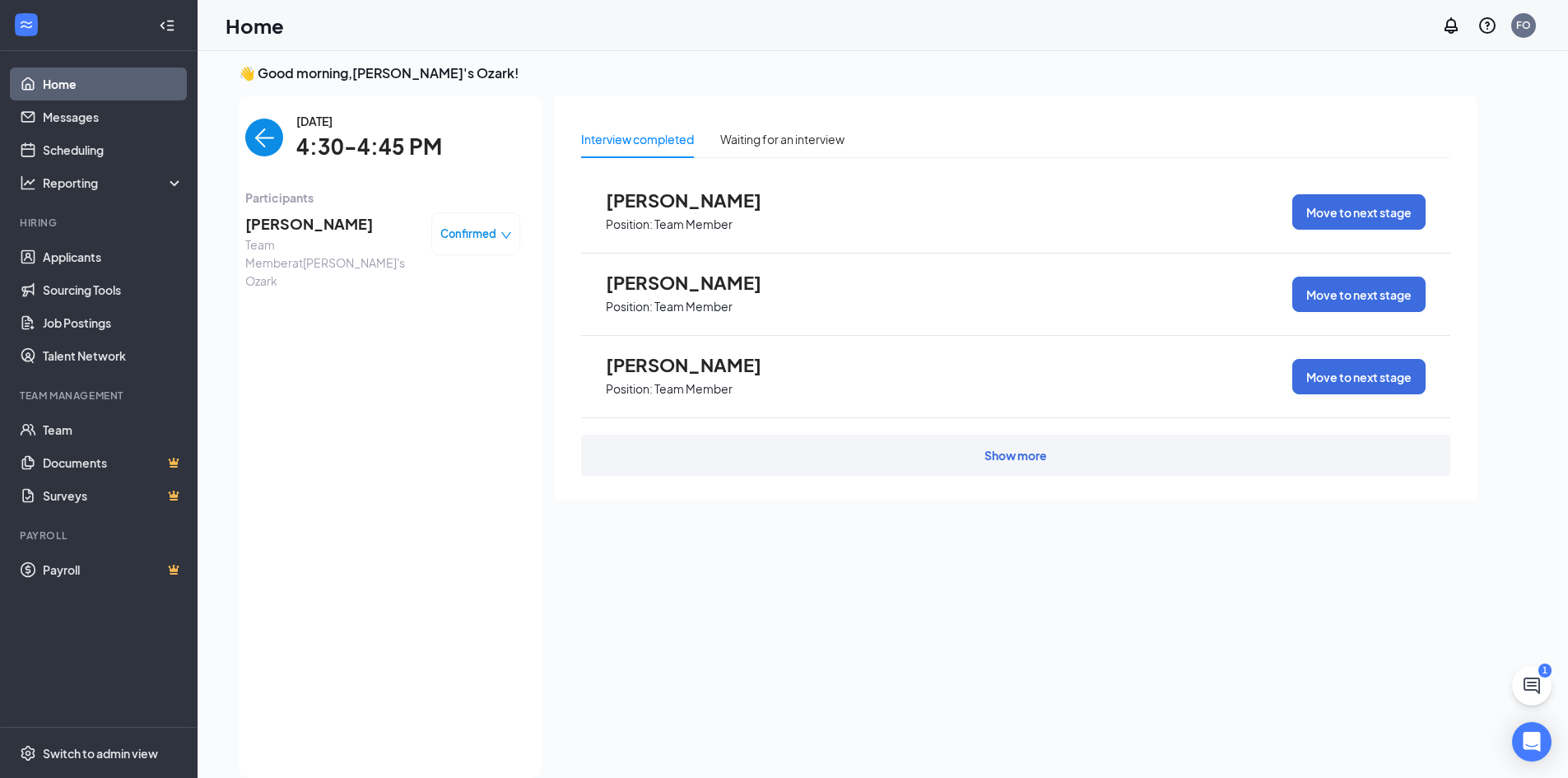
click at [255, 122] on img "back-button" at bounding box center [264, 137] width 37 height 37
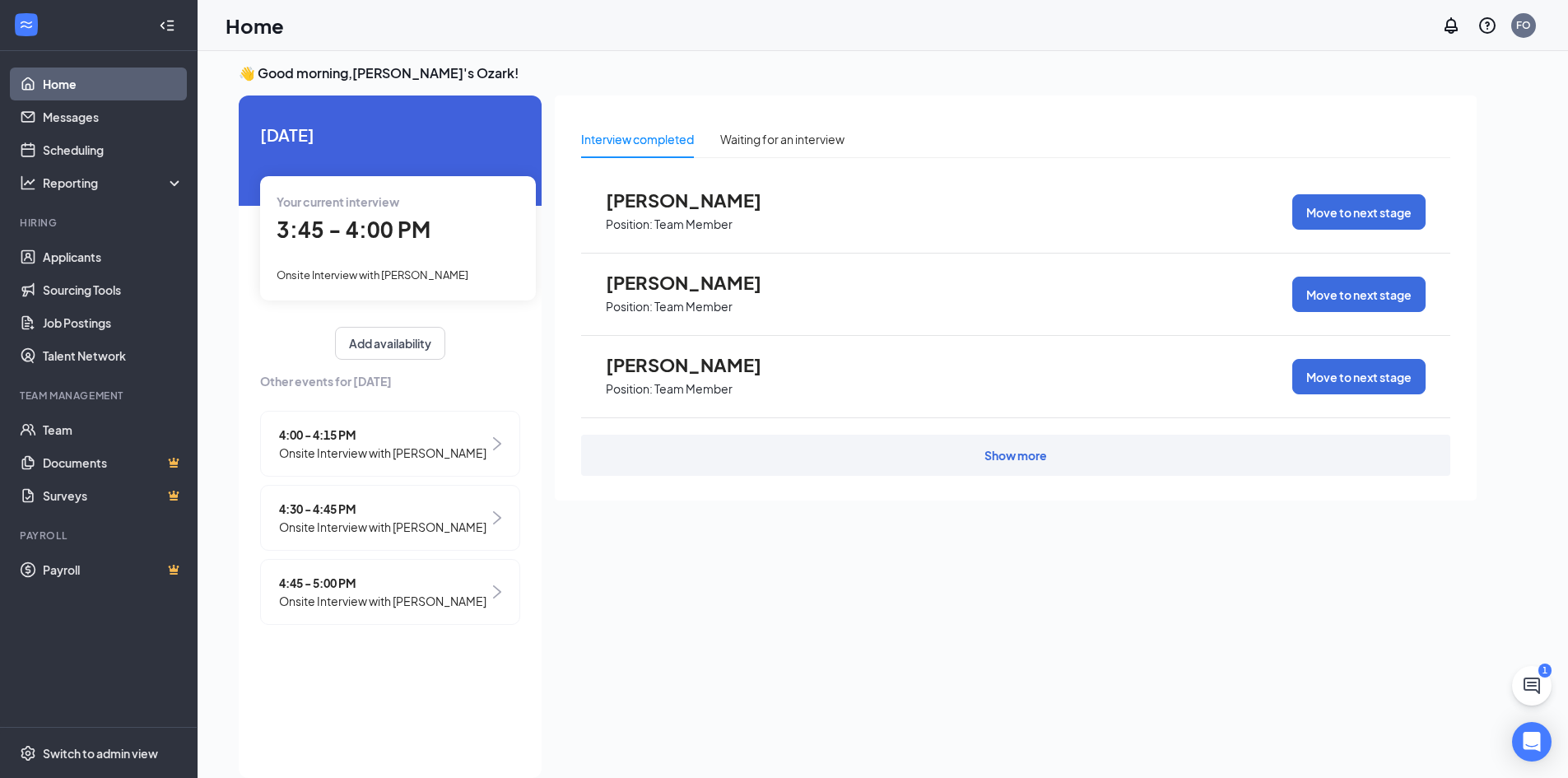
click at [394, 518] on span "4:30 - 4:45 PM" at bounding box center [382, 509] width 207 height 18
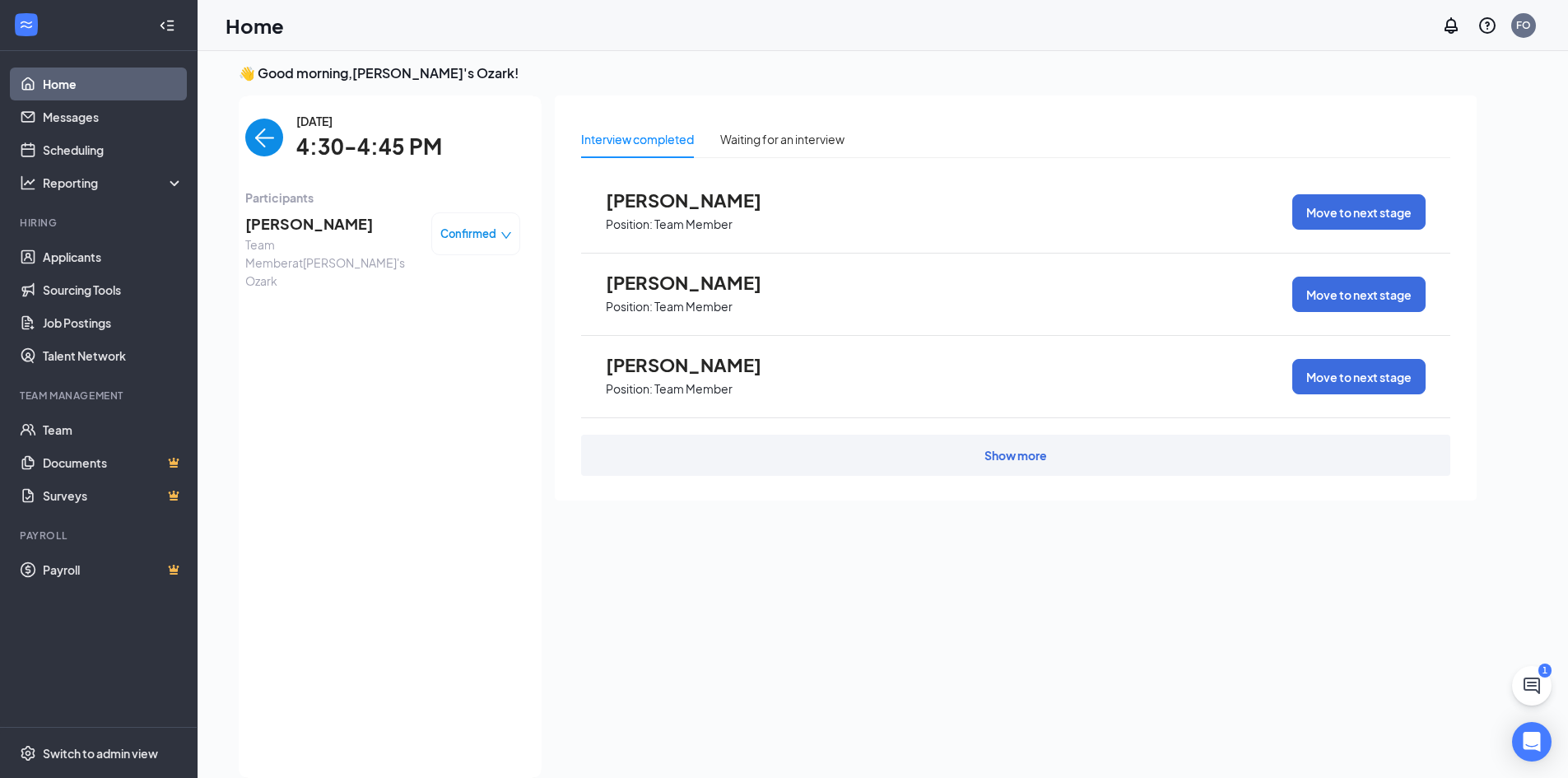
click at [336, 234] on span "[PERSON_NAME]" at bounding box center [332, 223] width 173 height 23
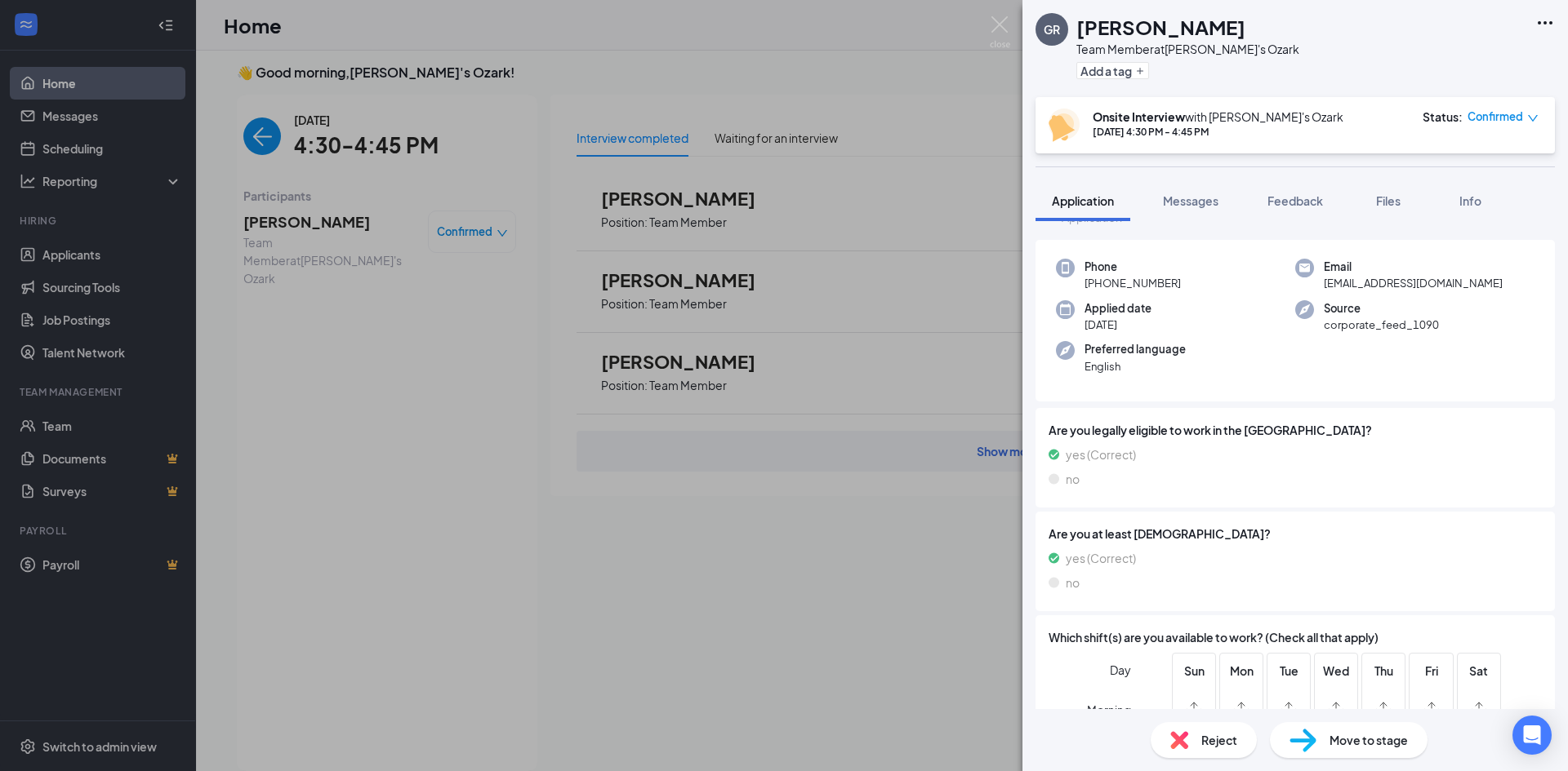
scroll to position [82, 0]
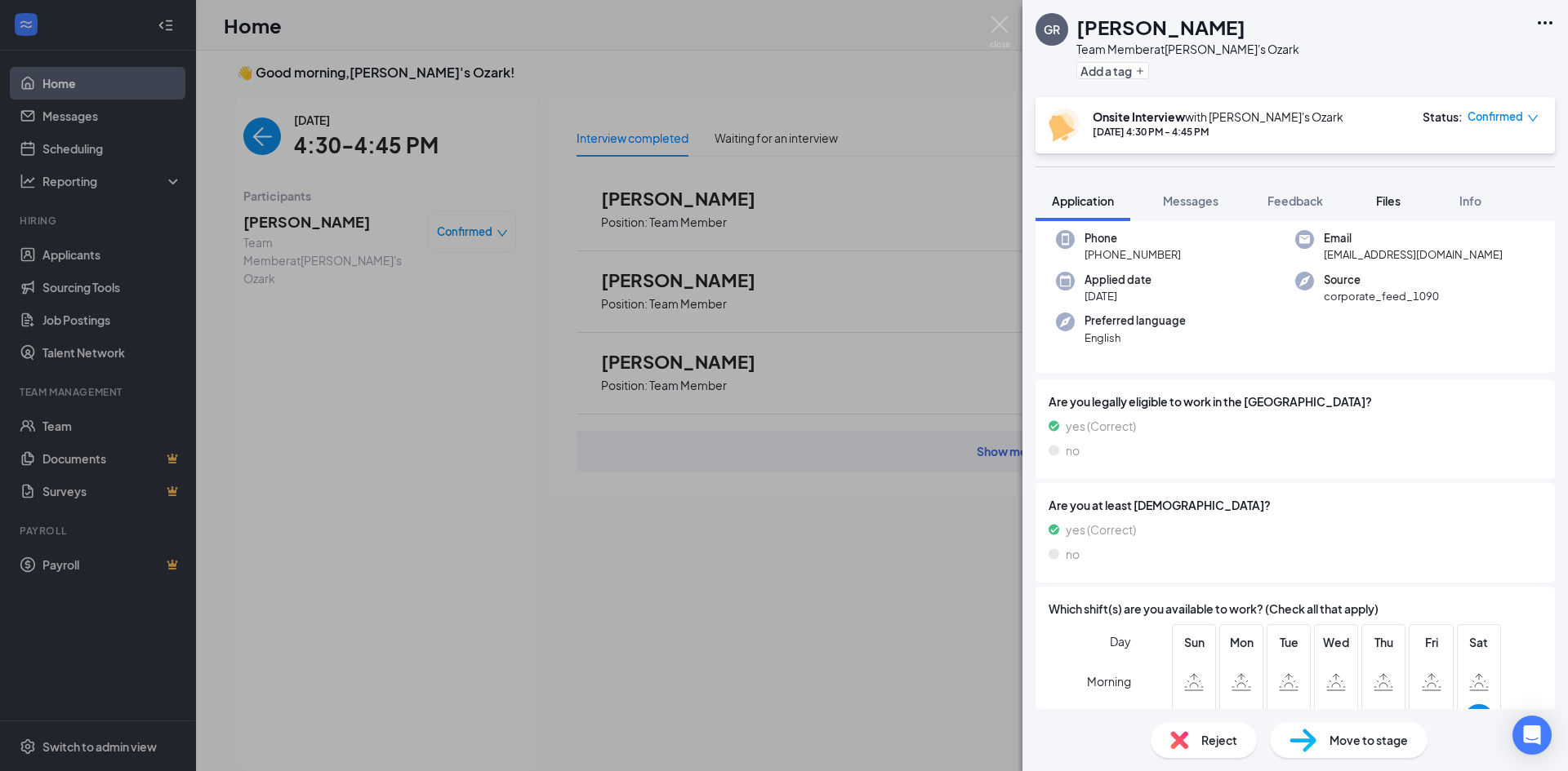
click at [1379, 194] on span "Files" at bounding box center [1388, 201] width 24 height 14
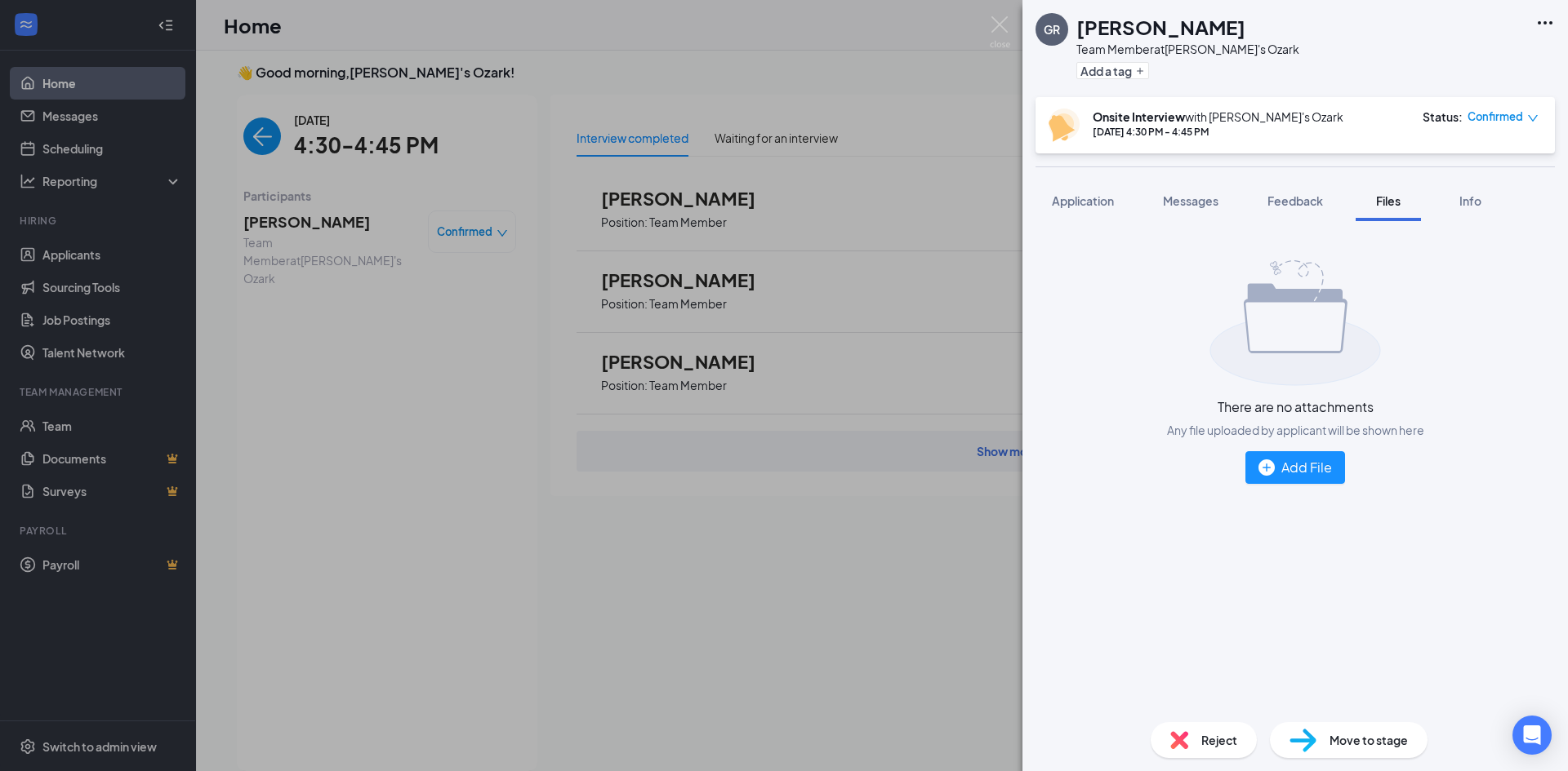
click at [937, 573] on div "[PERSON_NAME] Team Member at [PERSON_NAME]'s Ozark Add a tag Onsite Interview w…" at bounding box center [784, 385] width 1568 height 771
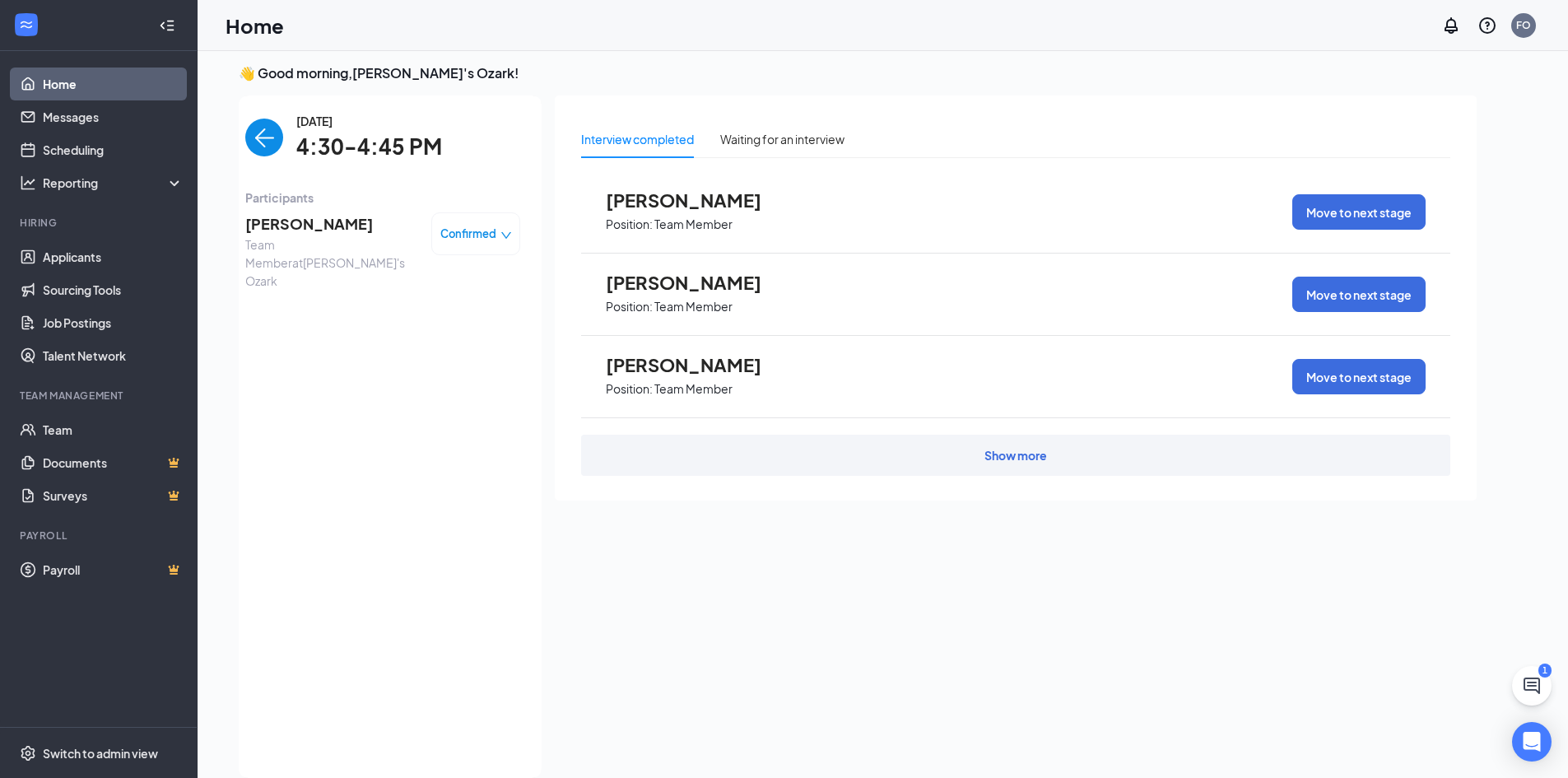
click at [281, 133] on img "back-button" at bounding box center [264, 137] width 37 height 37
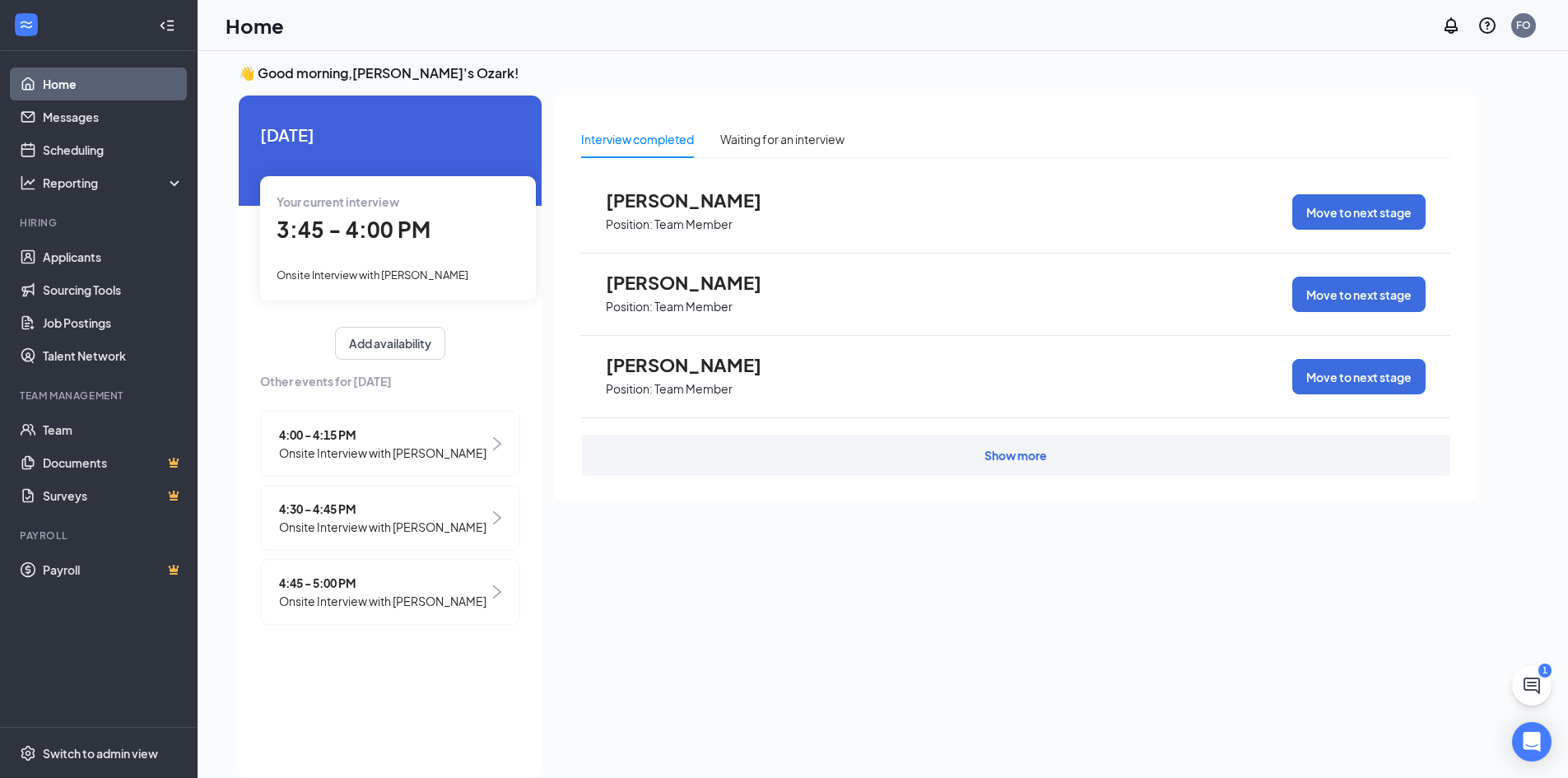
click at [383, 592] on span "4:45 - 5:00 PM" at bounding box center [382, 583] width 207 height 18
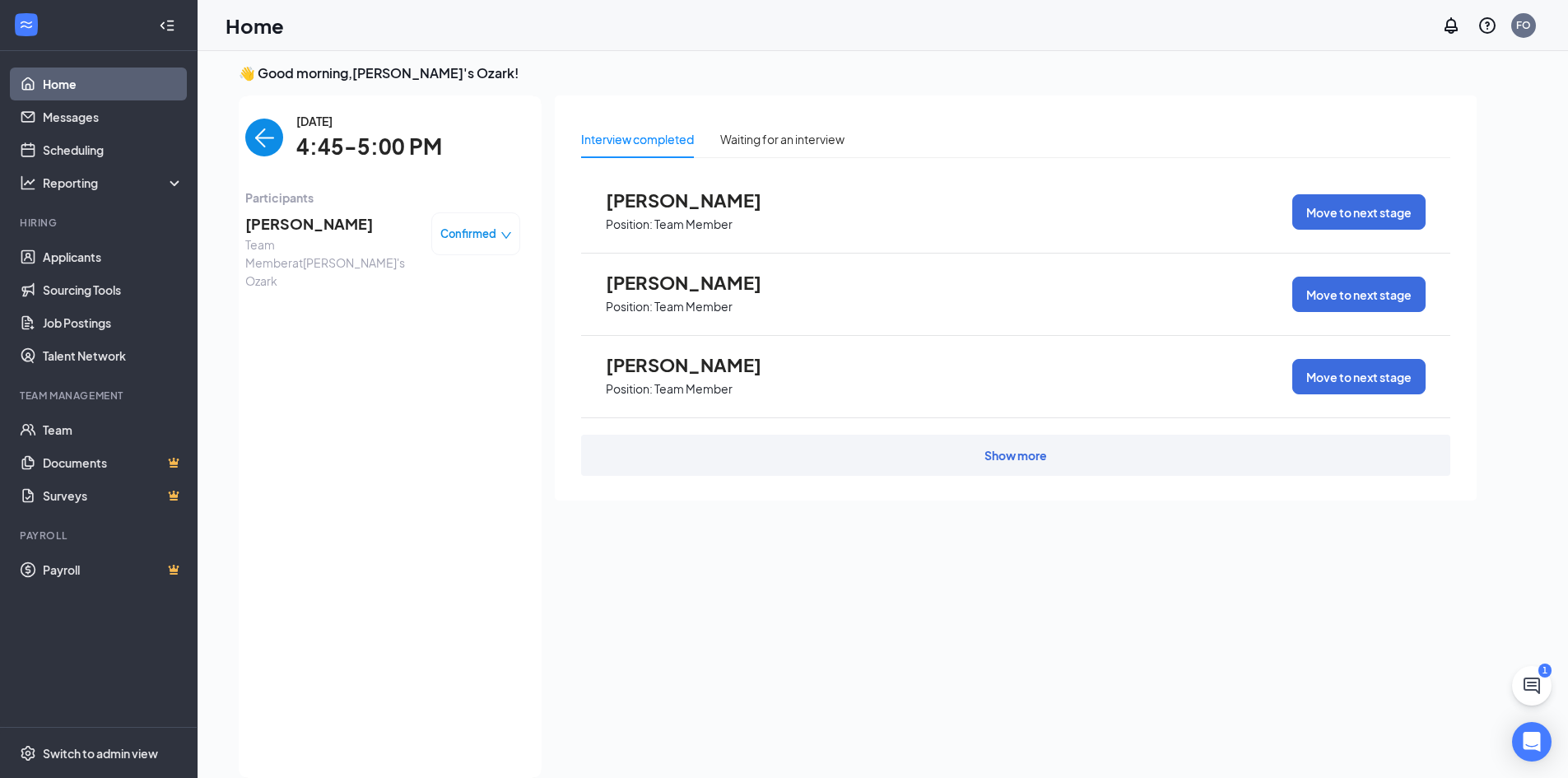
click at [312, 249] on span "Team Member at [PERSON_NAME]'s Ozark" at bounding box center [332, 262] width 173 height 54
click at [280, 229] on span "[PERSON_NAME]" at bounding box center [332, 223] width 173 height 23
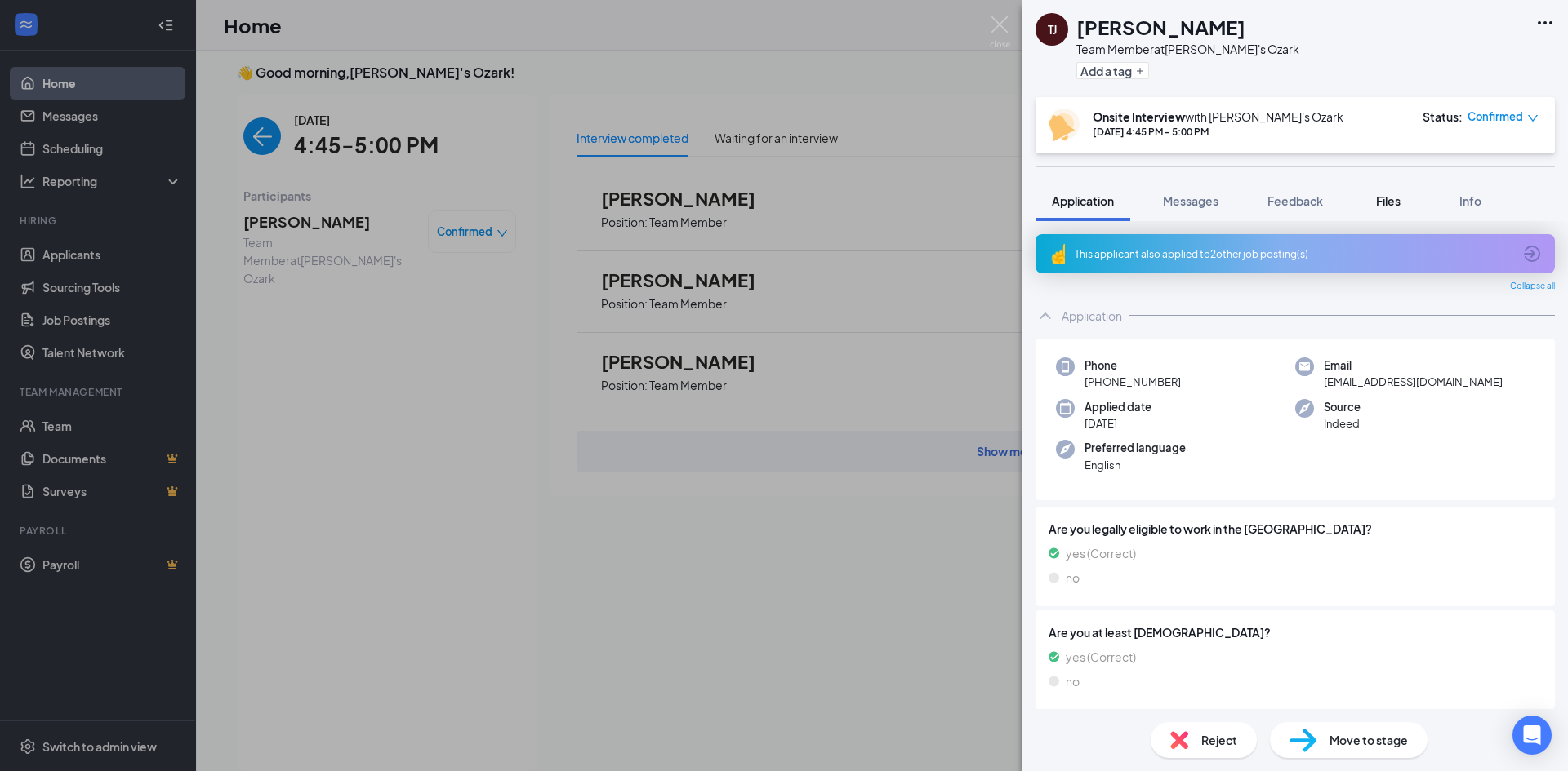
click at [1377, 202] on div "Files" at bounding box center [1389, 201] width 33 height 16
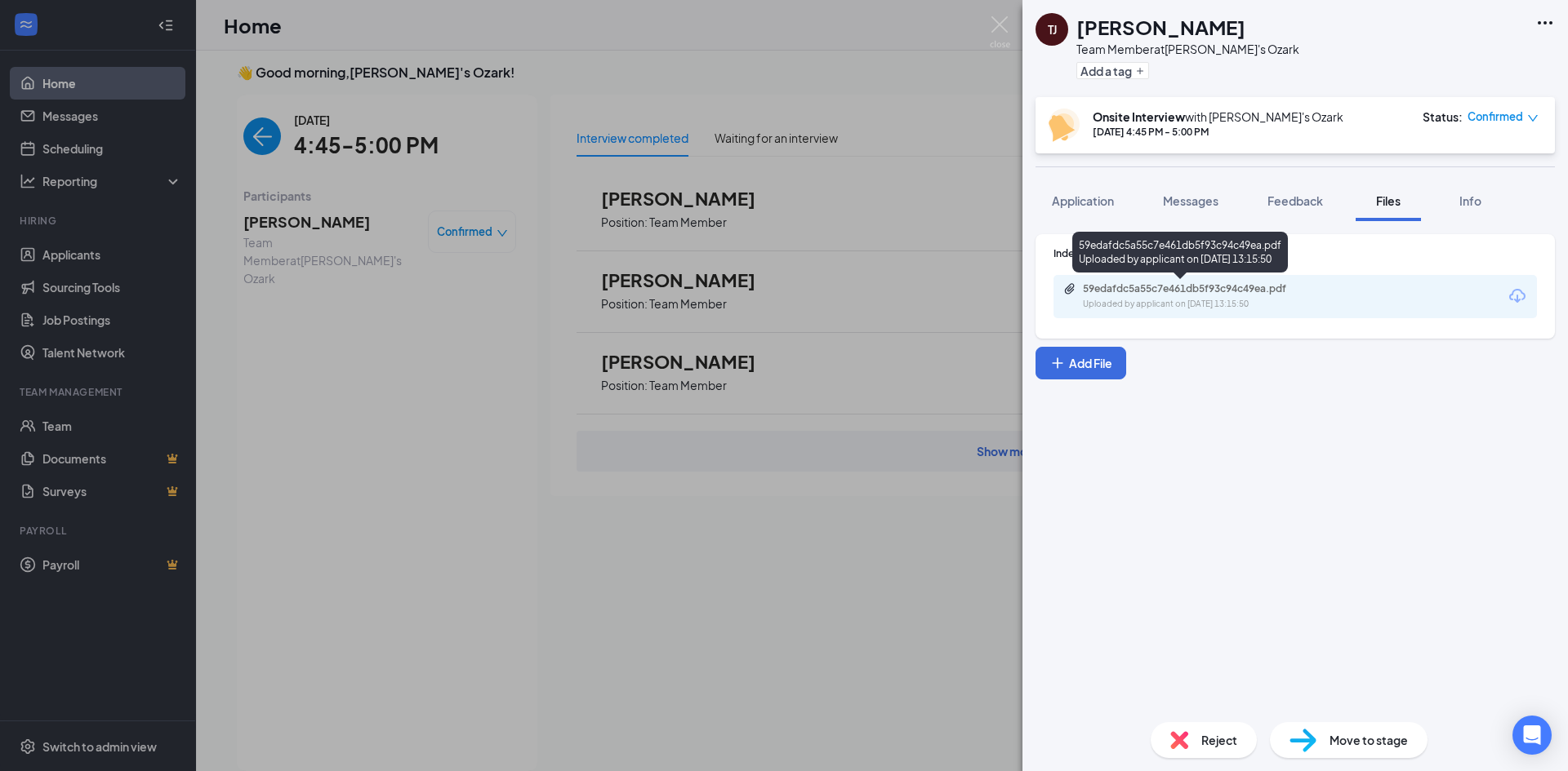
click at [1262, 294] on div "59edafdc5a55c7e461db5f93c94c49ea.pdf" at bounding box center [1197, 289] width 228 height 13
